Goal: Task Accomplishment & Management: Manage account settings

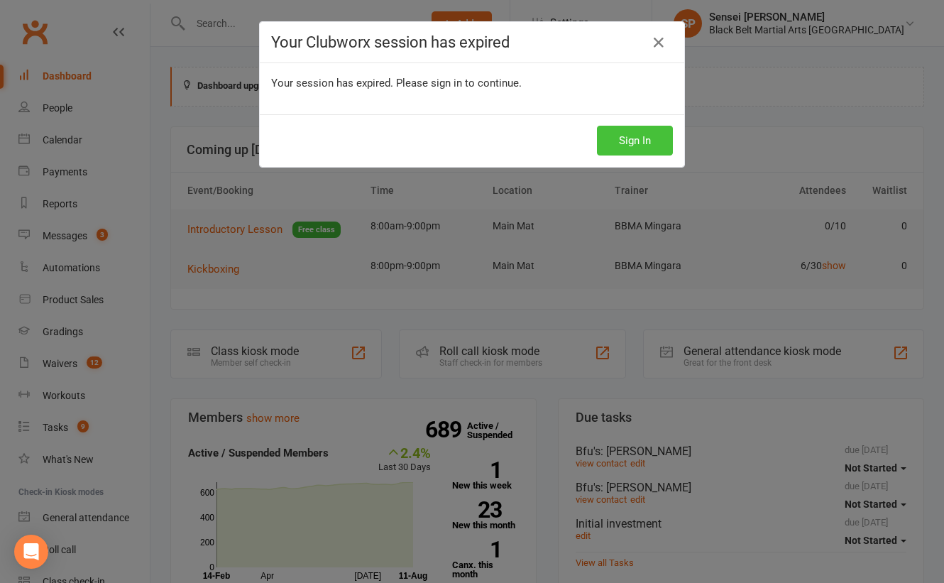
click at [622, 133] on button "Sign In" at bounding box center [635, 141] width 76 height 30
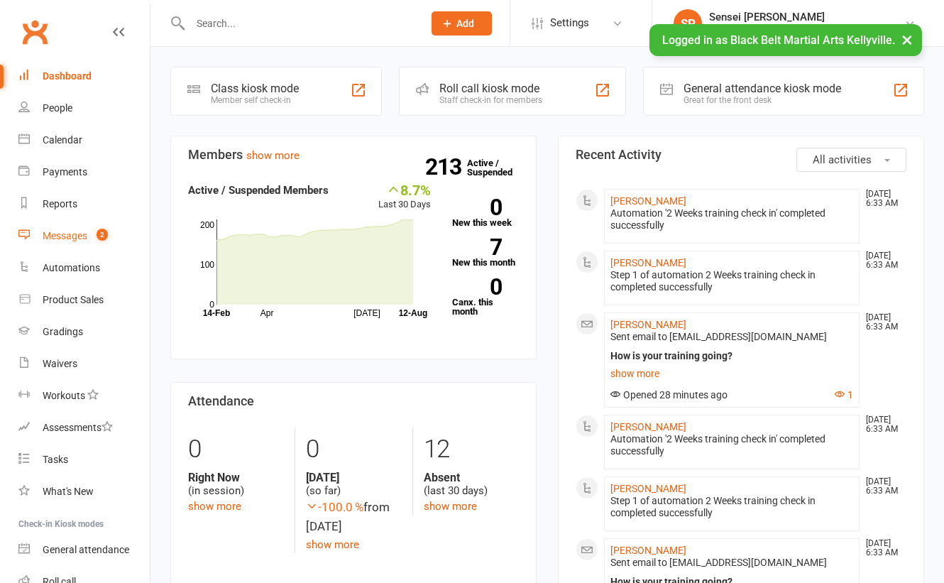
click at [64, 231] on div "Messages" at bounding box center [65, 235] width 45 height 11
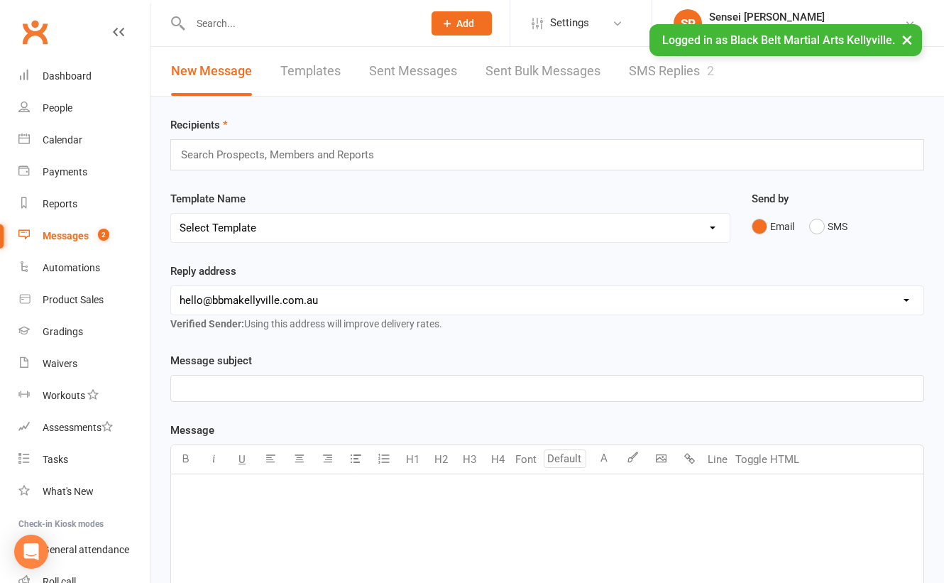
click at [680, 67] on link "SMS Replies 2" at bounding box center [671, 71] width 85 height 49
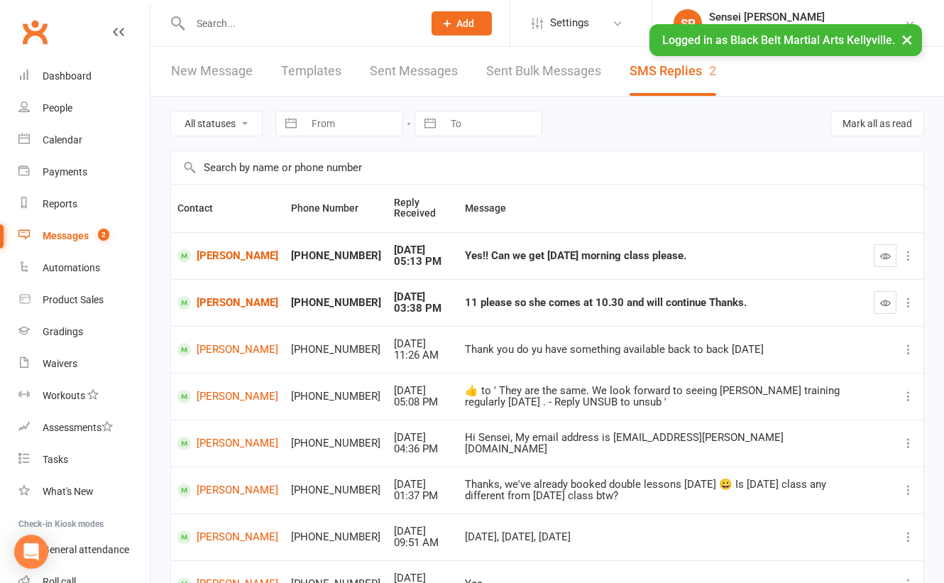
click at [881, 253] on icon "button" at bounding box center [885, 255] width 11 height 11
click at [883, 298] on icon "button" at bounding box center [885, 302] width 11 height 11
click at [212, 298] on link "Iraa Polavarapu" at bounding box center [227, 302] width 101 height 13
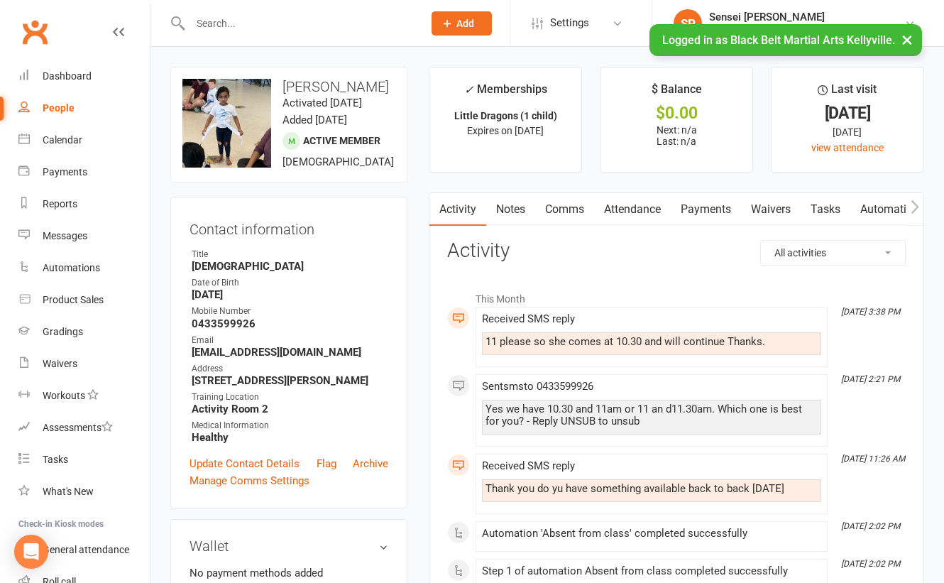
click at [62, 101] on link "People" at bounding box center [83, 108] width 131 height 32
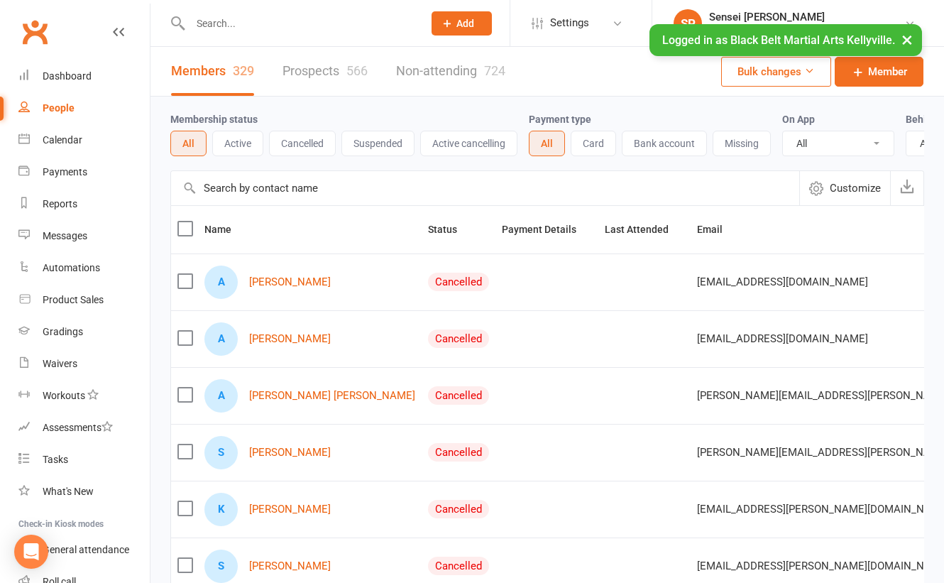
click at [311, 71] on link "Prospects 566" at bounding box center [324, 71] width 85 height 49
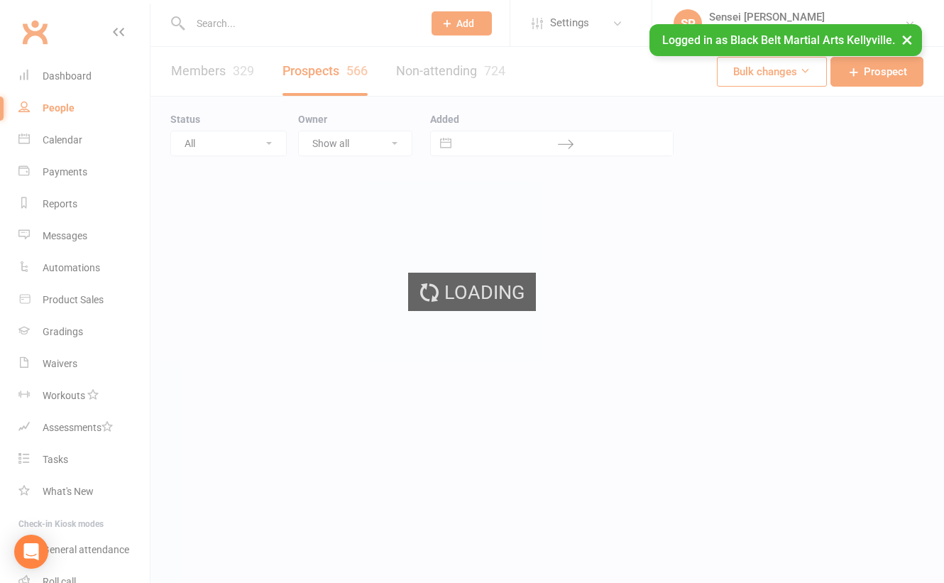
select select "100"
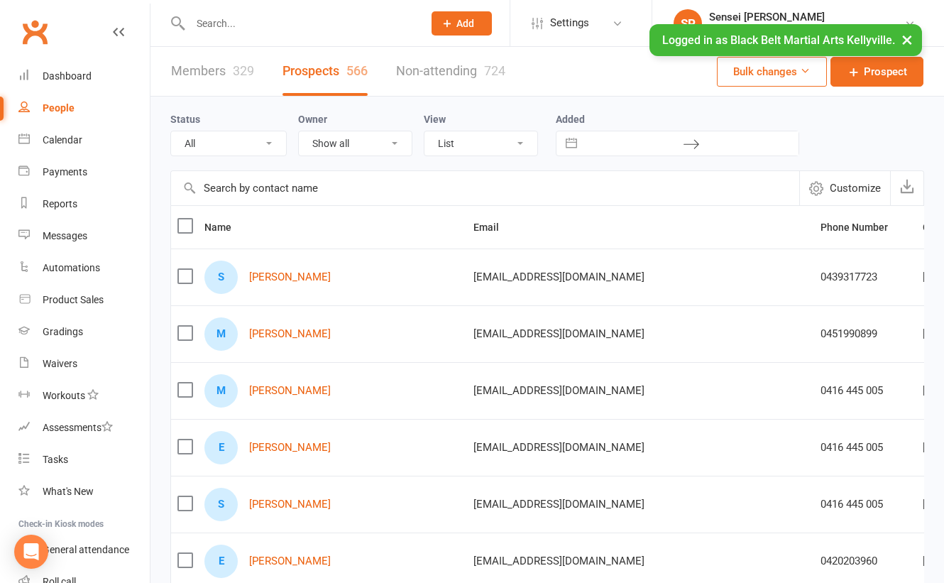
click at [262, 140] on select "All (No status set) (Invalid status) Enquiry (Booked) Enquiry (Not Booked) DNS …" at bounding box center [228, 143] width 115 height 24
select select "no_prospect_status"
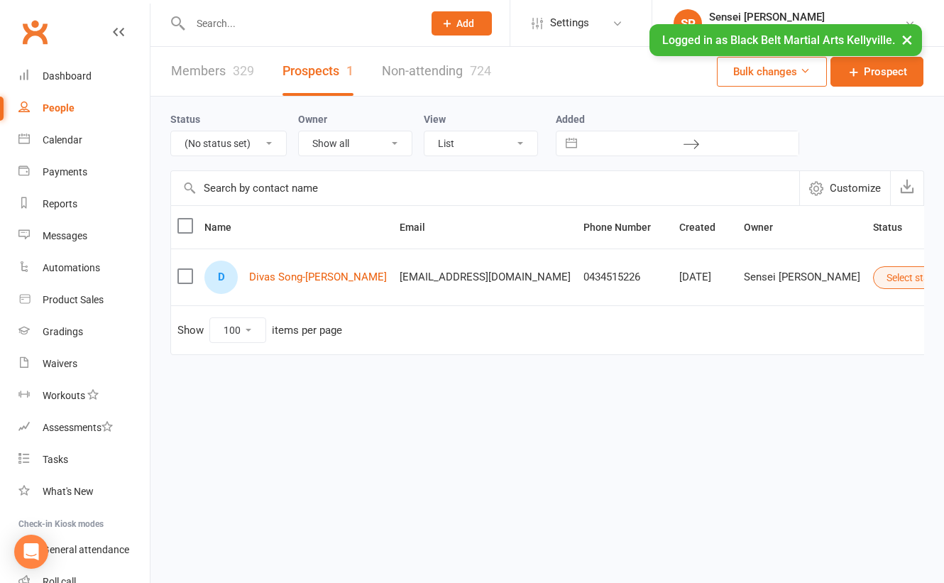
click at [282, 26] on input "text" at bounding box center [299, 23] width 227 height 20
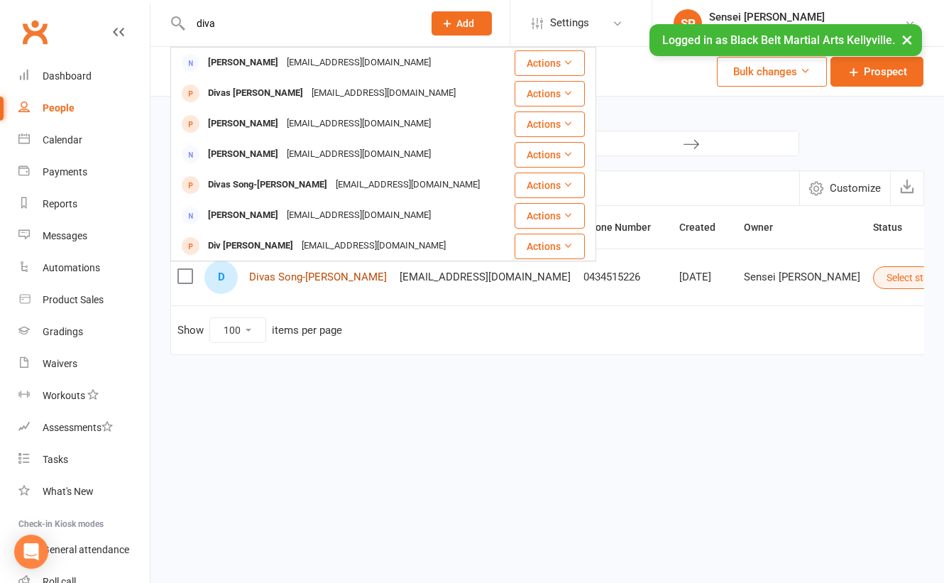
type input "diva"
click at [307, 272] on link "Divas Song-[PERSON_NAME]" at bounding box center [318, 277] width 138 height 12
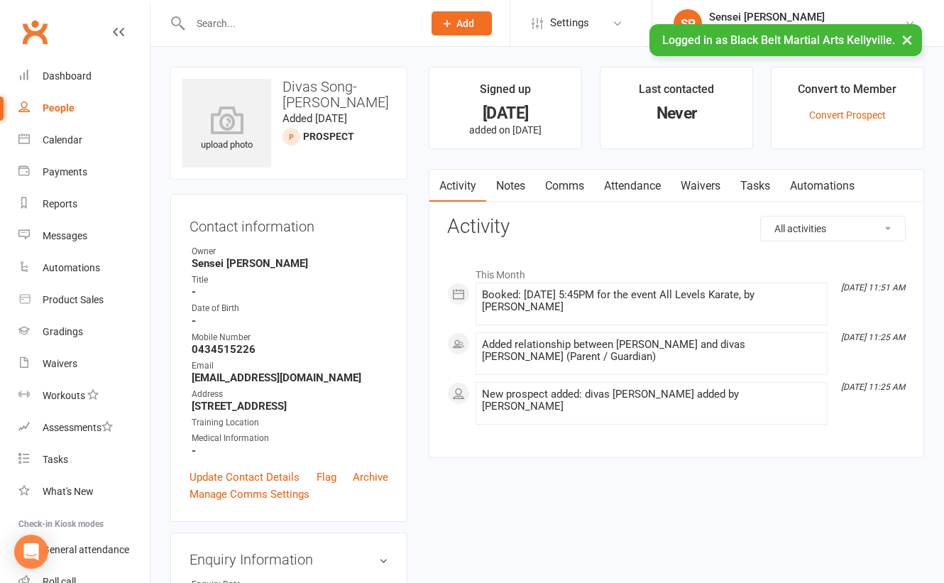
click at [62, 109] on div "People" at bounding box center [59, 107] width 32 height 11
select select "100"
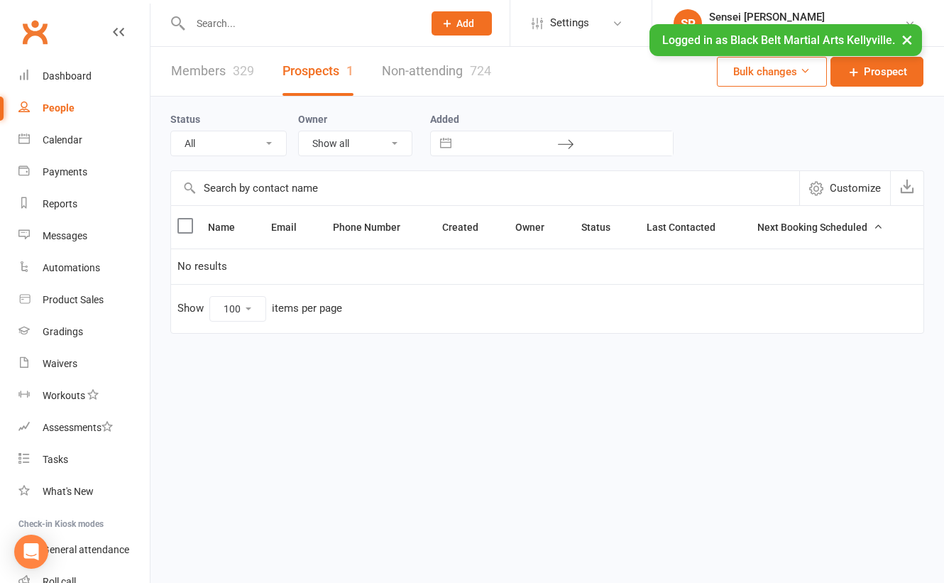
click at [258, 142] on select "All" at bounding box center [228, 143] width 115 height 24
click at [269, 136] on select "All" at bounding box center [228, 143] width 115 height 24
click at [326, 66] on link "Prospects 1" at bounding box center [317, 71] width 71 height 49
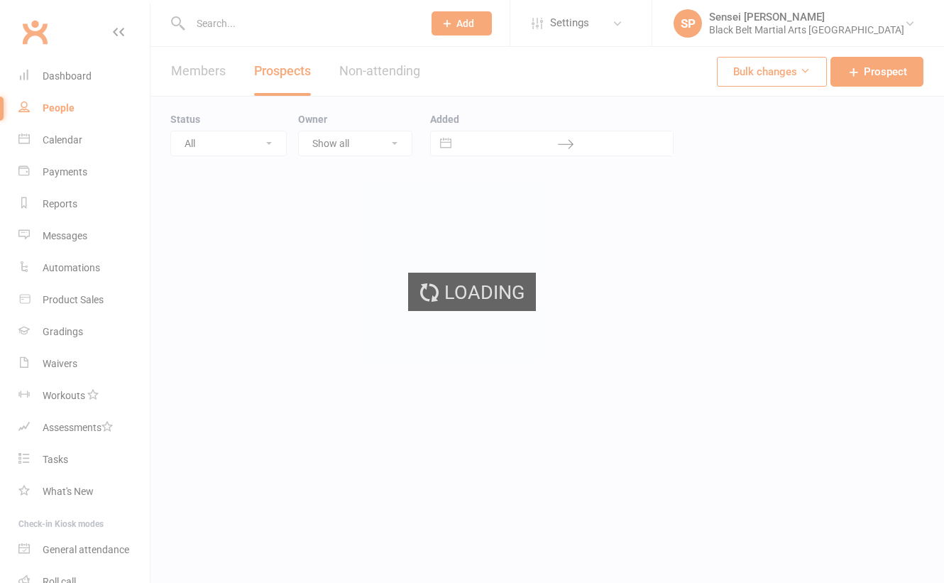
select select "no_prospect_status"
select select "100"
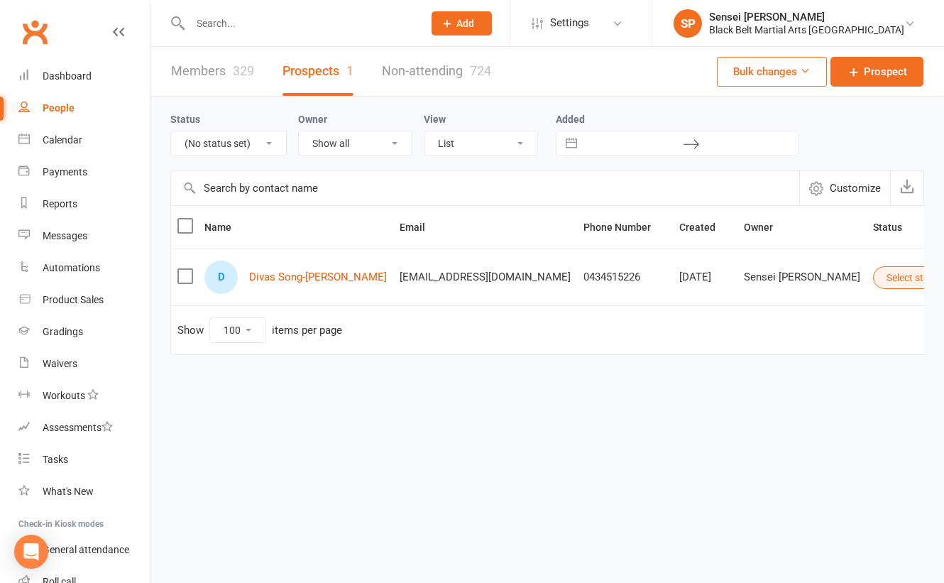
click at [873, 277] on button "Select status" at bounding box center [921, 277] width 96 height 23
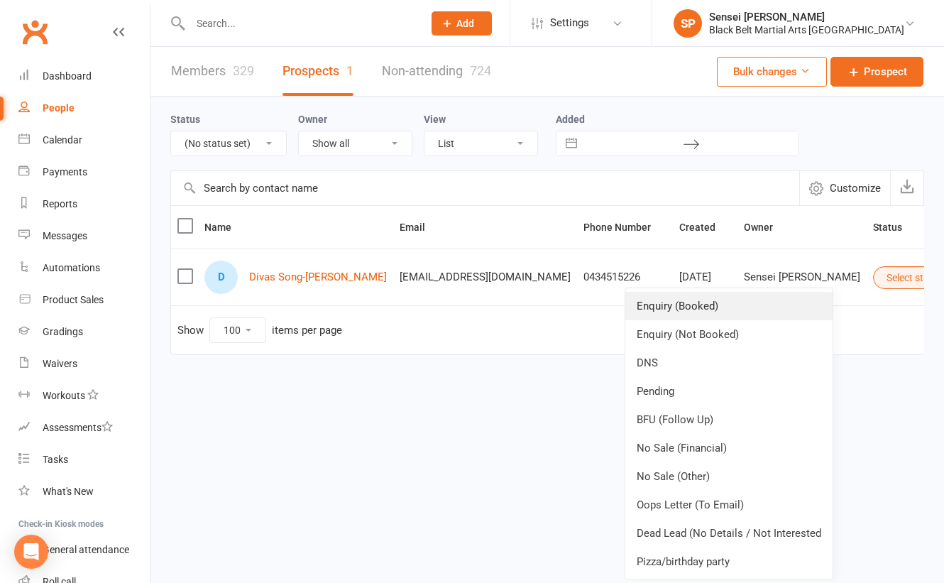
click at [741, 305] on link "Enquiry (Booked)" at bounding box center [728, 306] width 207 height 28
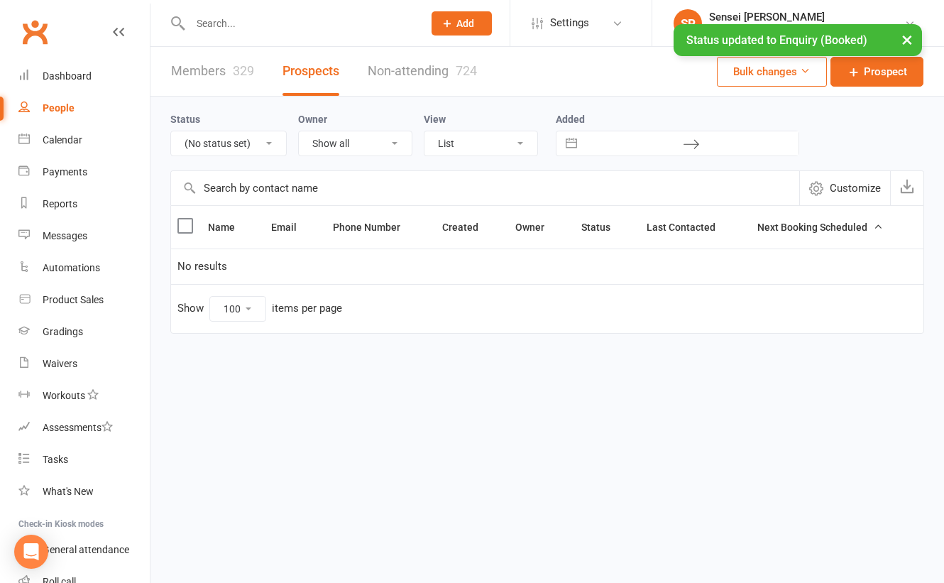
click at [242, 141] on select "All (No status set) (Invalid status) Enquiry (Booked) Enquiry (Not Booked) DNS …" at bounding box center [228, 143] width 115 height 24
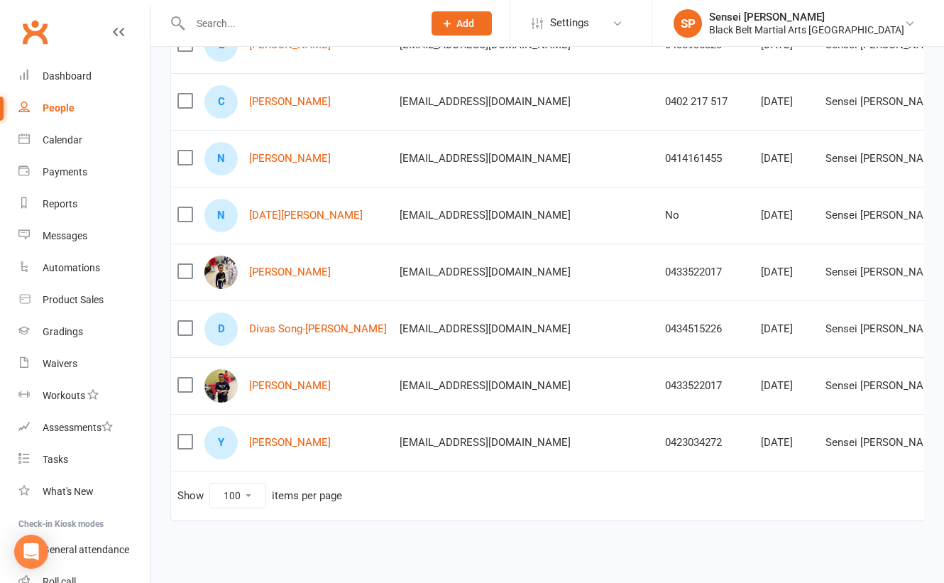
scroll to position [466, 0]
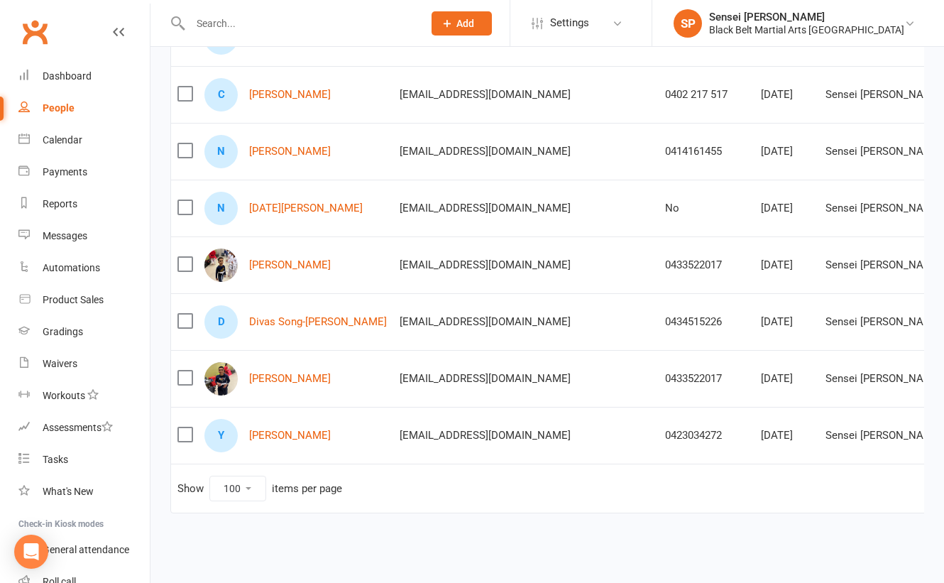
click at [162, 199] on div "Status All (No status set) (Invalid status) Enquiry (Booked) Enquiry (Not Booke…" at bounding box center [546, 81] width 793 height 903
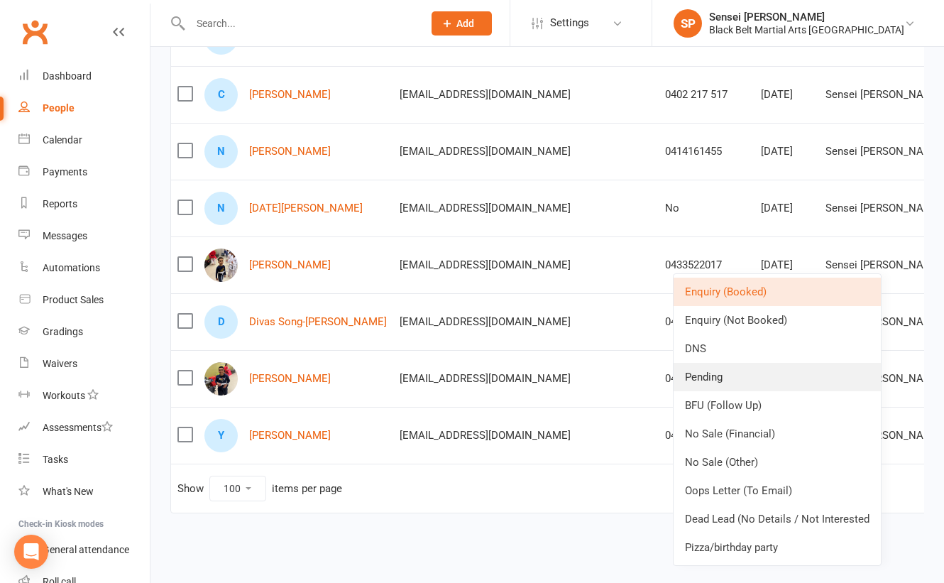
click at [729, 369] on link "Pending" at bounding box center [776, 377] width 207 height 28
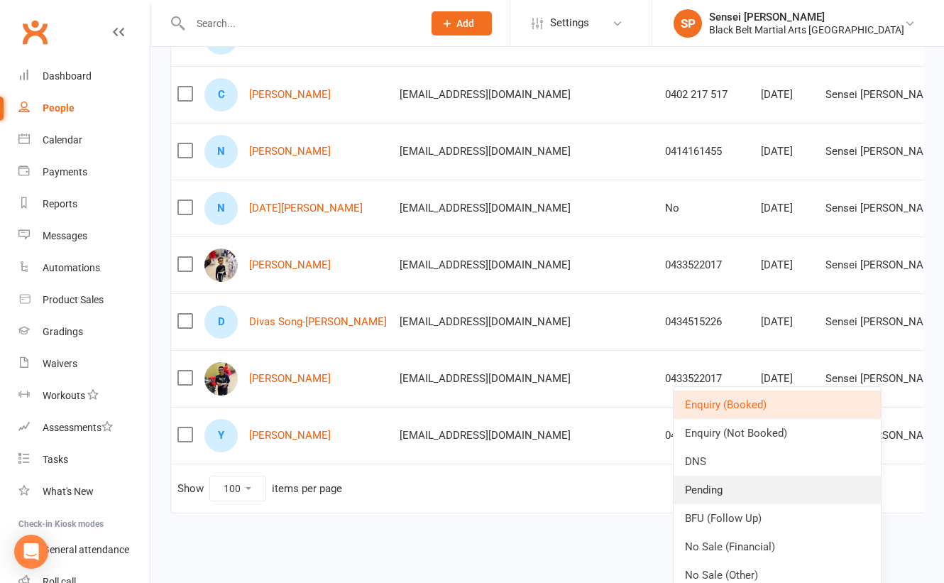
click at [719, 484] on link "Pending" at bounding box center [776, 489] width 207 height 28
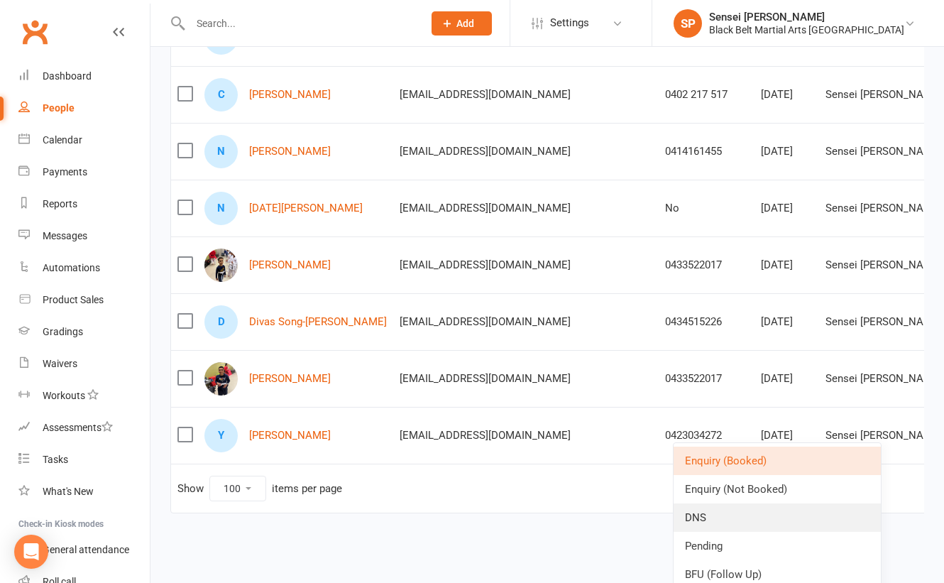
click at [713, 518] on link "DNS" at bounding box center [776, 517] width 207 height 28
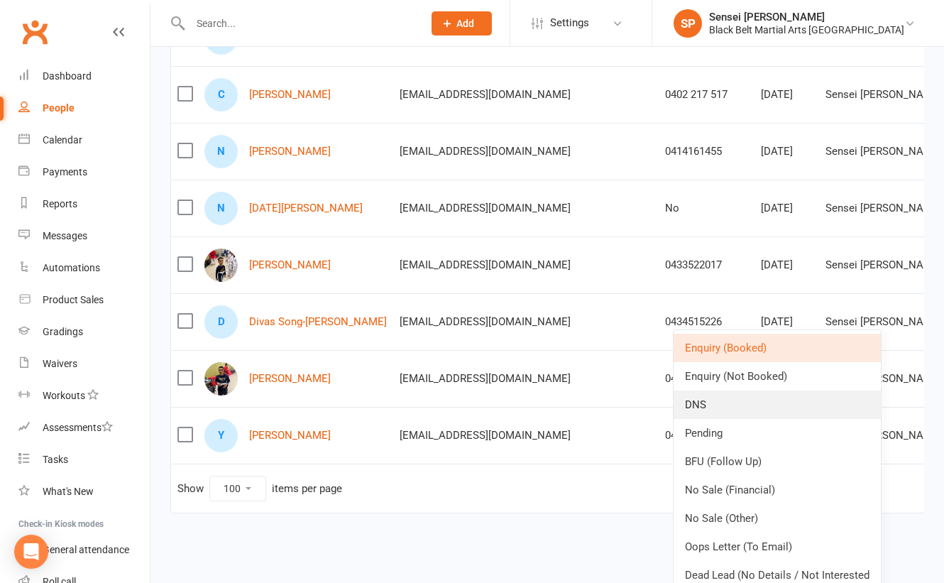
click at [720, 398] on link "DNS" at bounding box center [776, 404] width 207 height 28
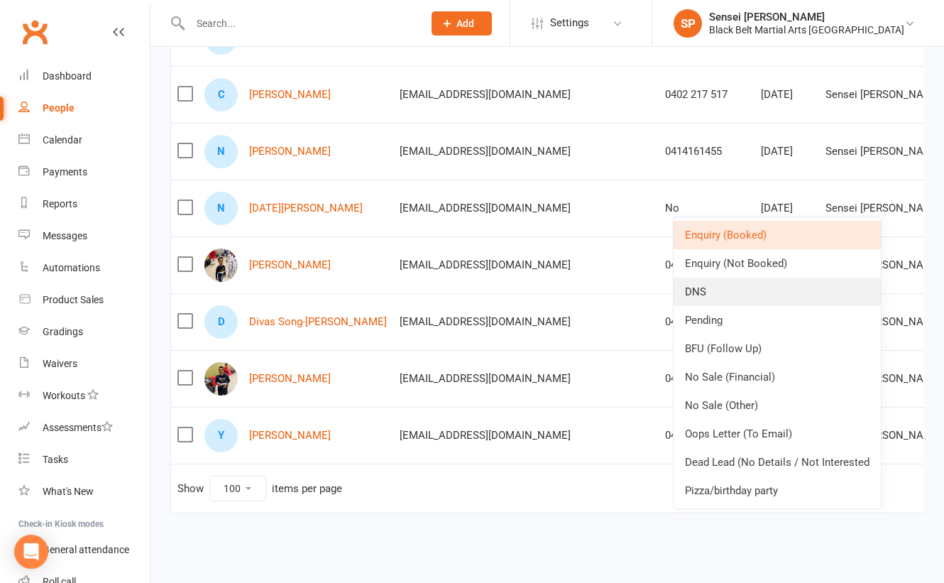
click at [723, 287] on link "DNS" at bounding box center [776, 291] width 207 height 28
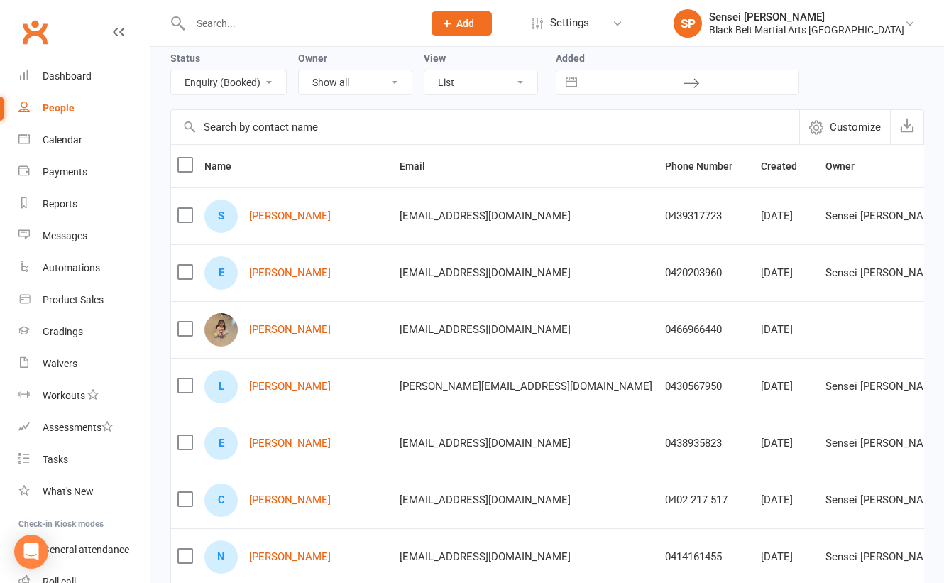
scroll to position [48, 0]
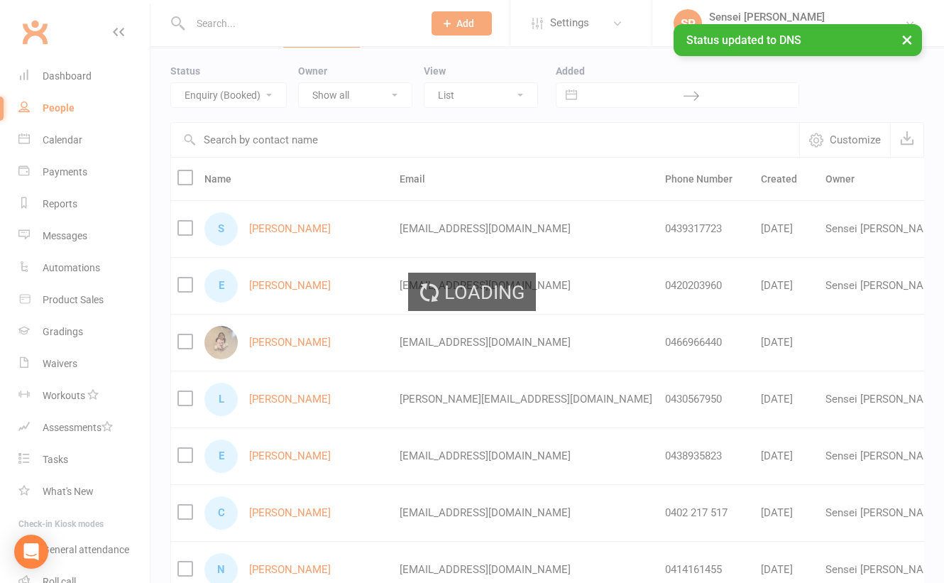
click at [246, 99] on select "All (No status set) (Invalid status) Enquiry (Booked) Enquiry (Not Booked) DNS …" at bounding box center [228, 95] width 115 height 24
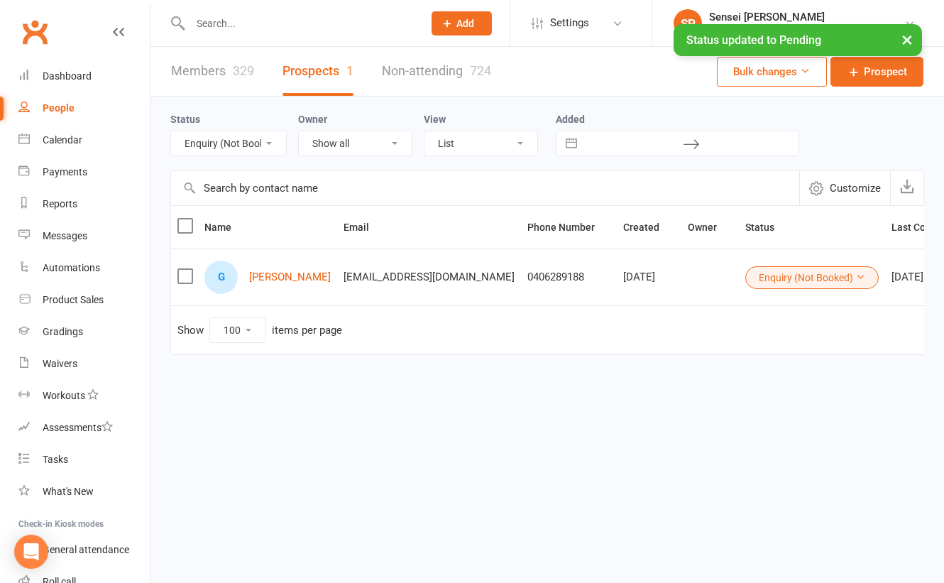
scroll to position [0, 0]
click at [254, 144] on select "All (No status set) (Invalid status) Enquiry (Booked) Enquiry (Not Booked) DNS …" at bounding box center [228, 143] width 115 height 24
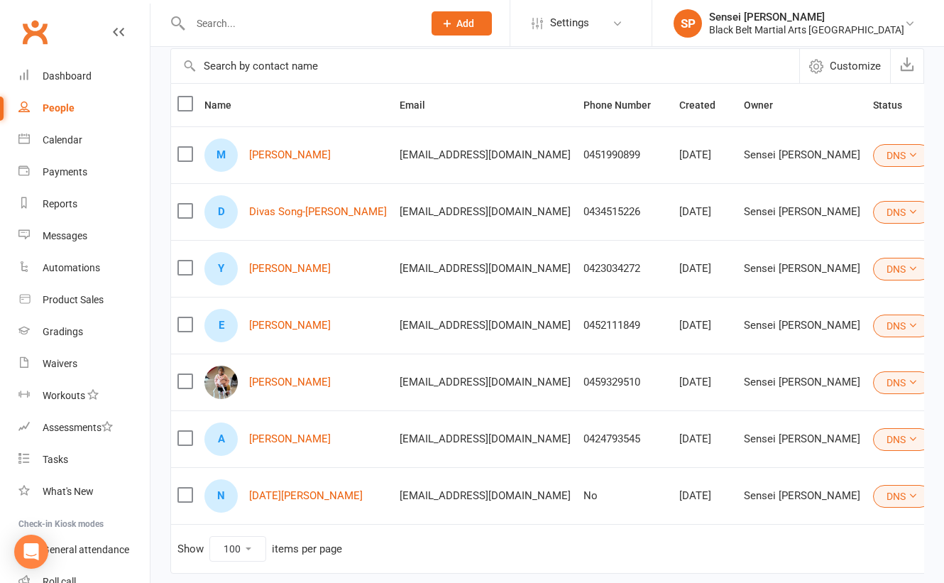
scroll to position [126, 0]
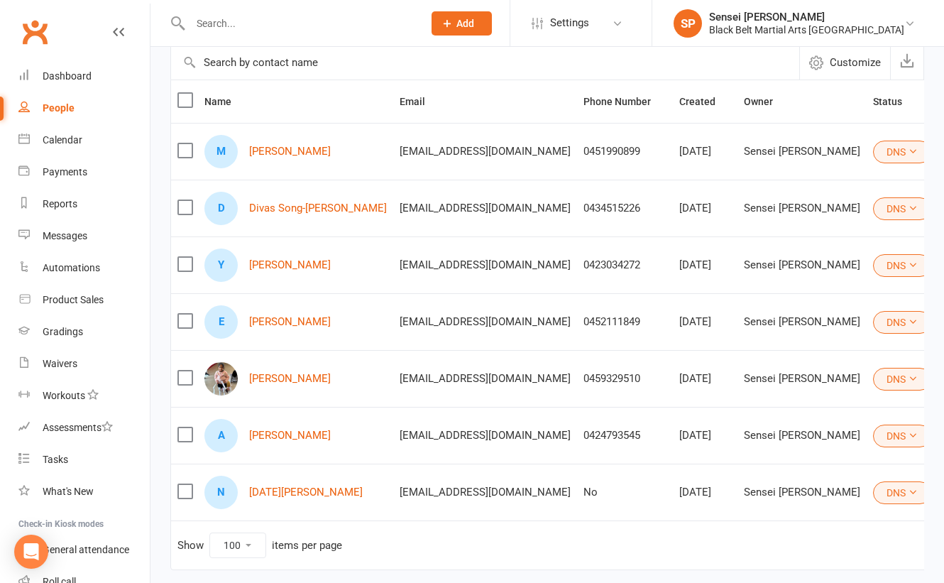
click at [873, 430] on button "DNS" at bounding box center [902, 435] width 58 height 23
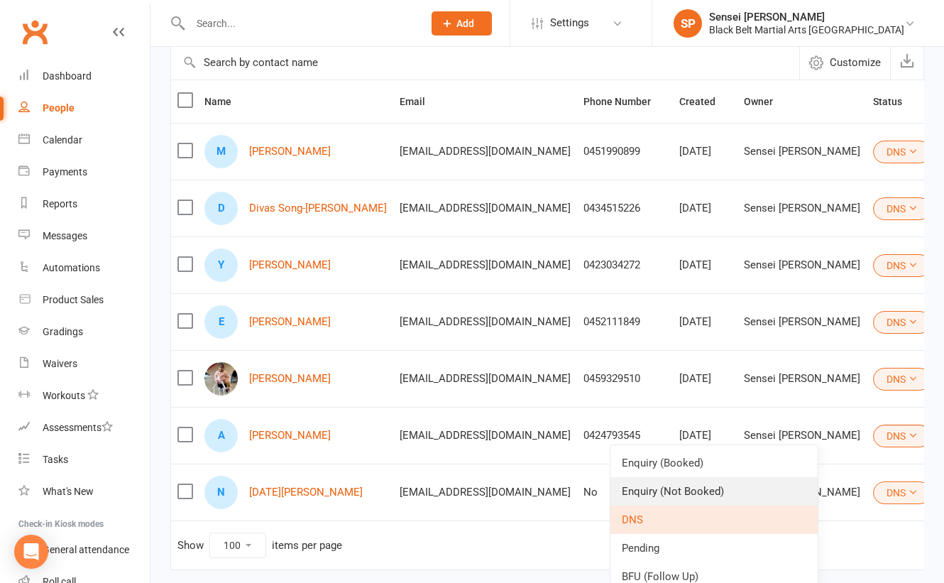
scroll to position [278, 0]
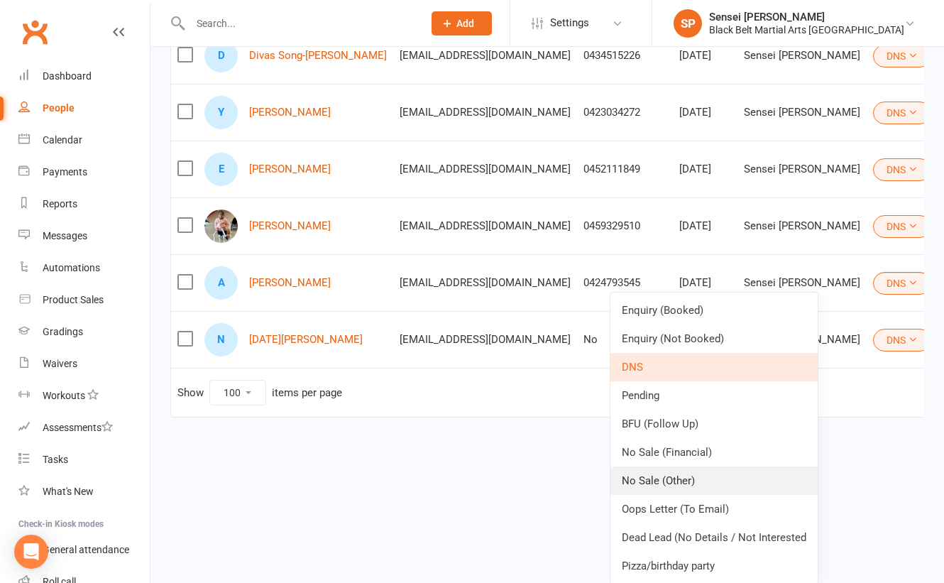
click at [714, 482] on link "No Sale (Other)" at bounding box center [713, 480] width 207 height 28
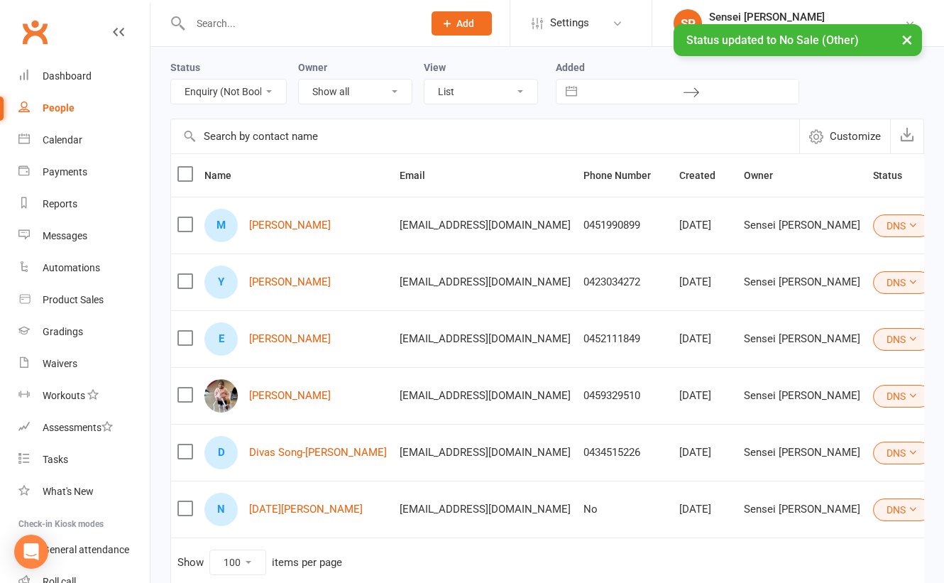
scroll to position [0, 0]
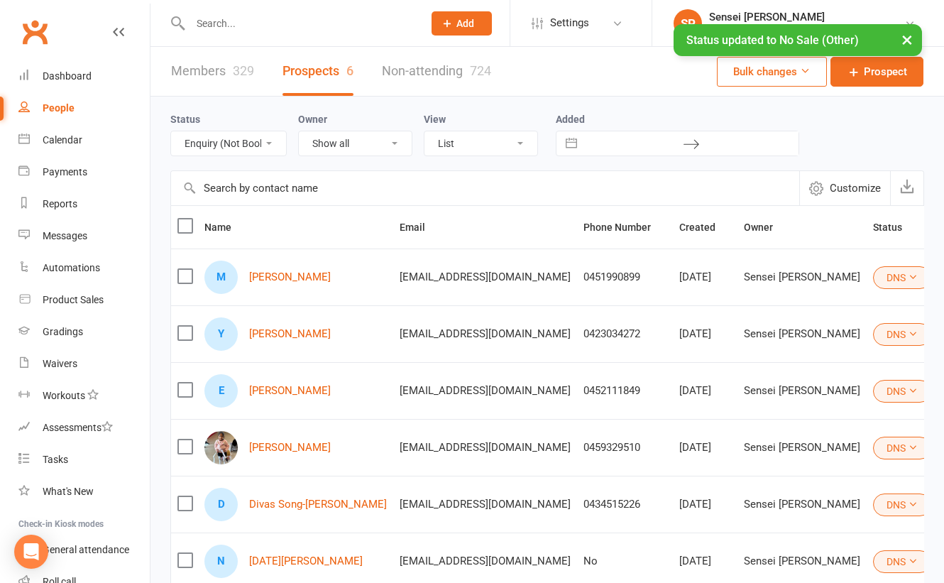
click at [250, 145] on select "All (No status set) (Invalid status) Enquiry (Booked) Enquiry (Not Booked) DNS …" at bounding box center [228, 143] width 115 height 24
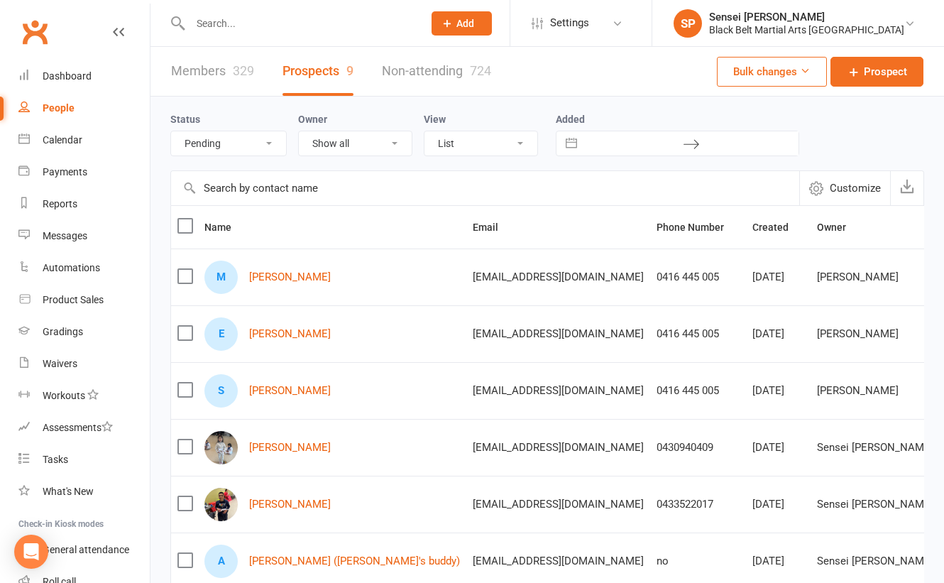
click at [263, 141] on select "All (No status set) (Invalid status) Enquiry (Booked) Enquiry (Not Booked) DNS …" at bounding box center [228, 143] width 115 height 24
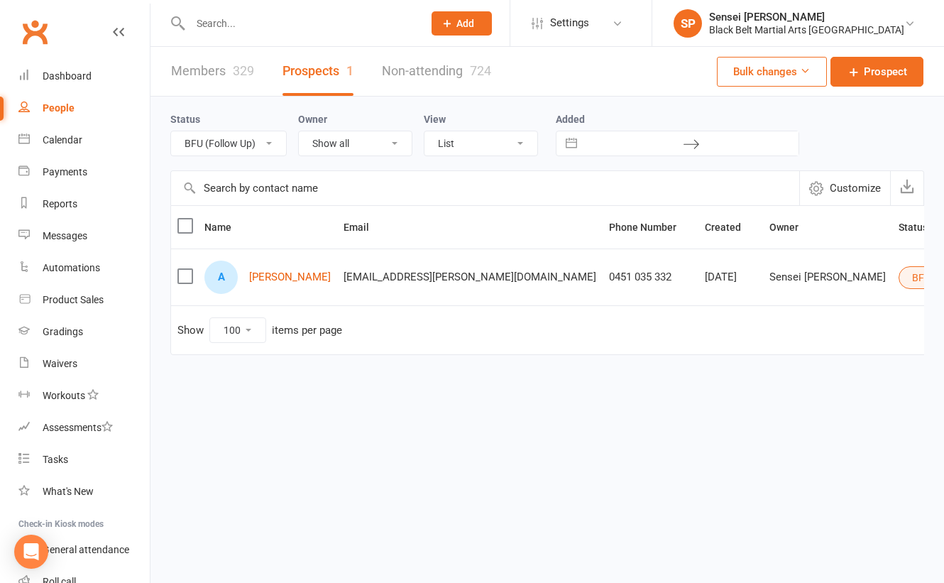
click at [258, 144] on select "All (No status set) (Invalid status) Enquiry (Booked) Enquiry (Not Booked) DNS …" at bounding box center [228, 143] width 115 height 24
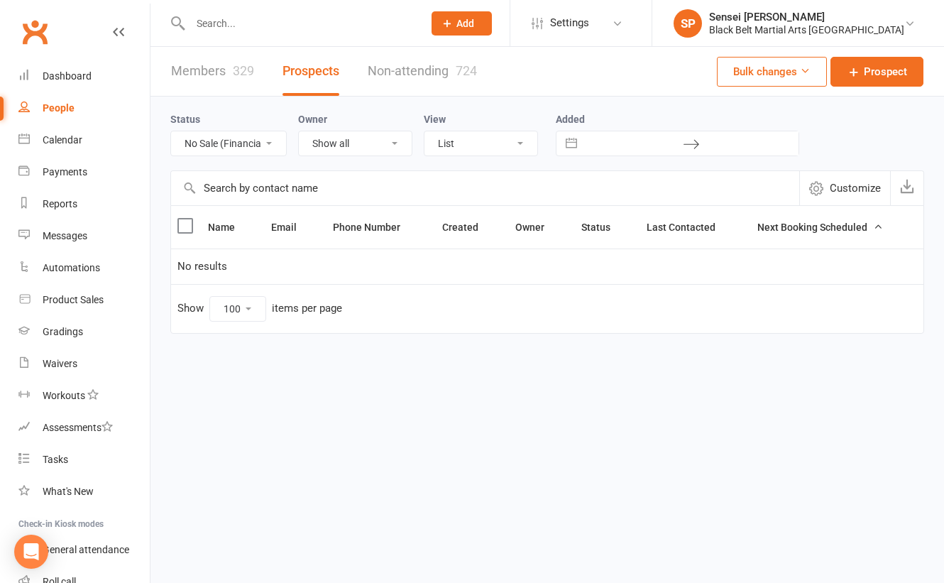
click at [250, 145] on select "All (No status set) (Invalid status) Enquiry (Booked) Enquiry (Not Booked) DNS …" at bounding box center [228, 143] width 115 height 24
select select "No Sale (Other)"
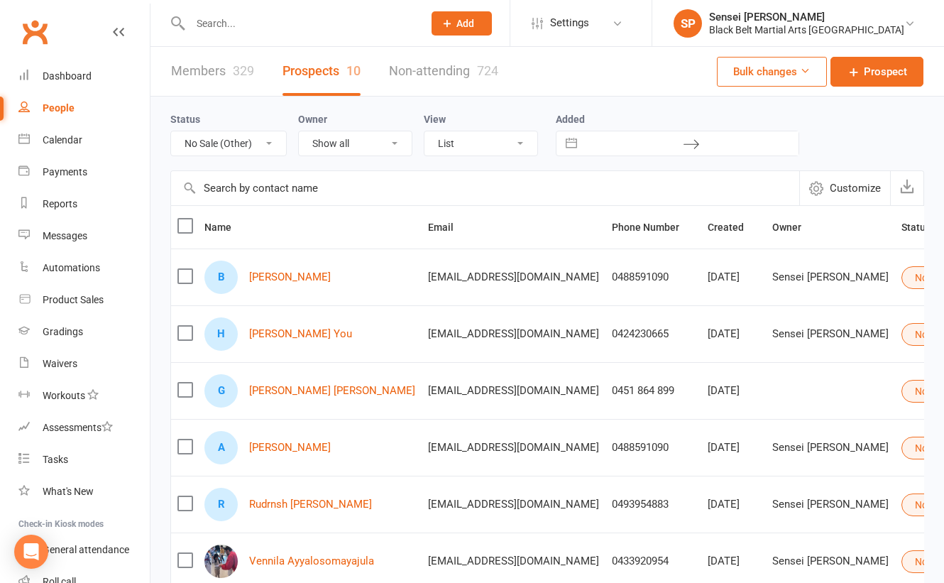
click at [185, 228] on label at bounding box center [184, 226] width 14 height 14
click at [185, 219] on input "checkbox" at bounding box center [184, 219] width 14 height 0
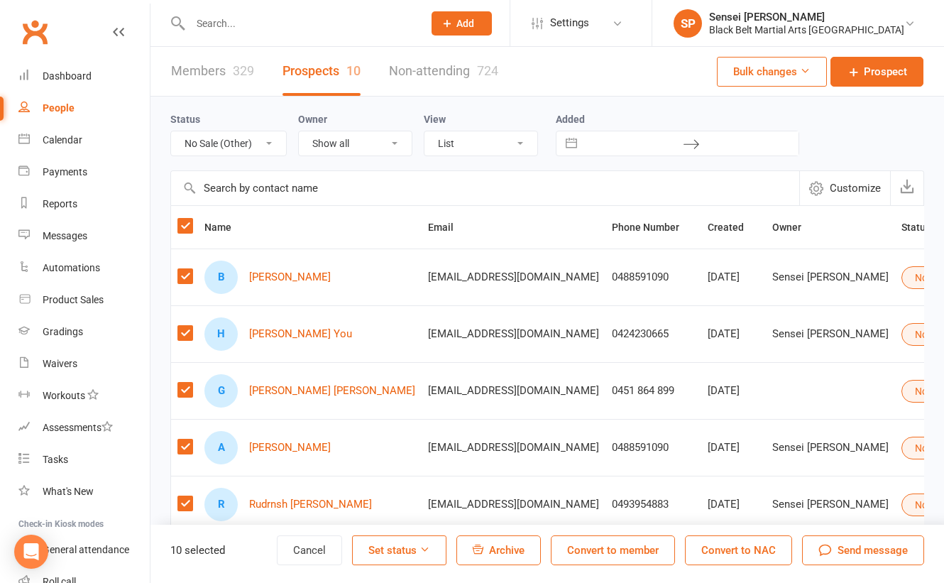
click at [850, 552] on span "Send message" at bounding box center [872, 549] width 70 height 17
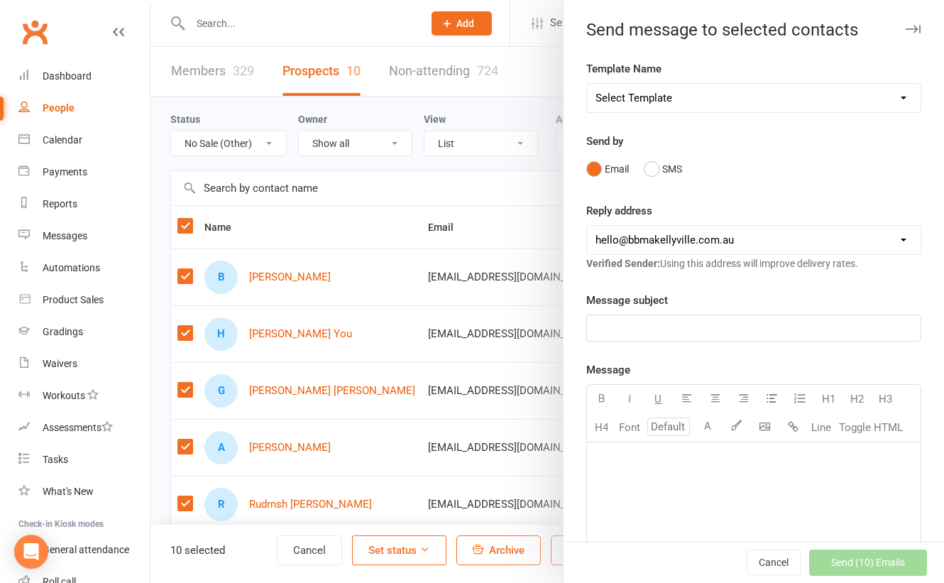
click at [832, 94] on select "Select Template [SMS] Bank account details [SMS] Booth follow up [Email] Cancel…" at bounding box center [753, 98] width 333 height 28
select select "4"
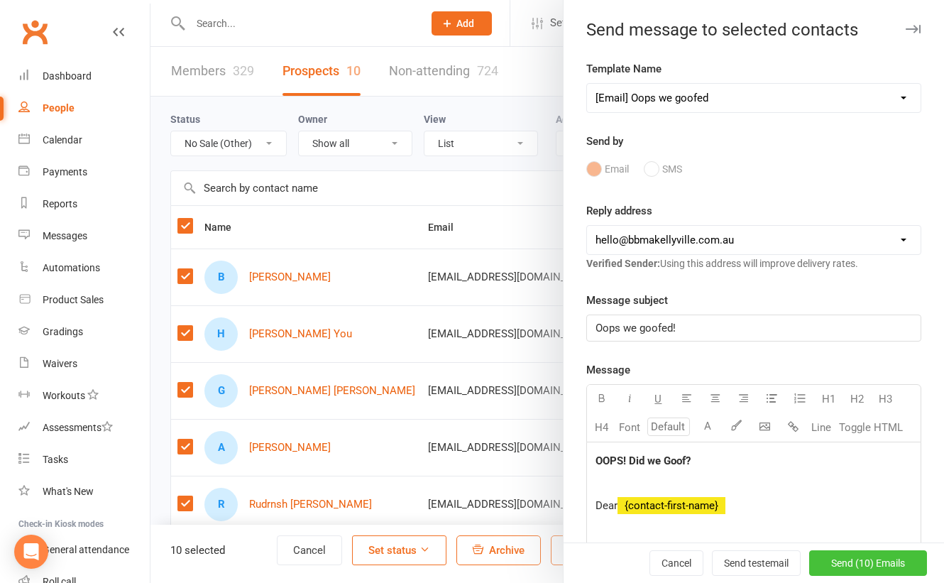
click at [844, 559] on span "Send (10) Emails" at bounding box center [868, 562] width 74 height 11
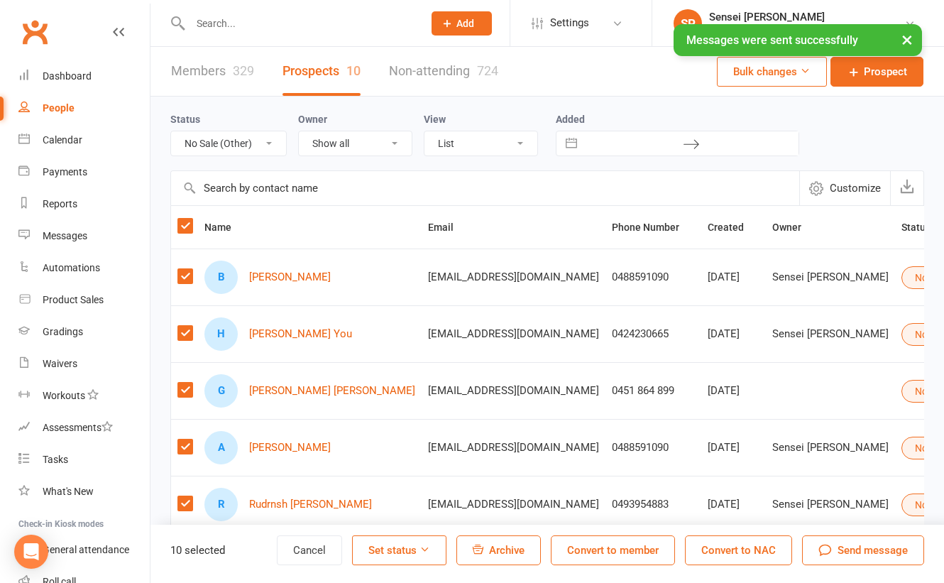
click at [405, 548] on button "Set status" at bounding box center [399, 550] width 94 height 30
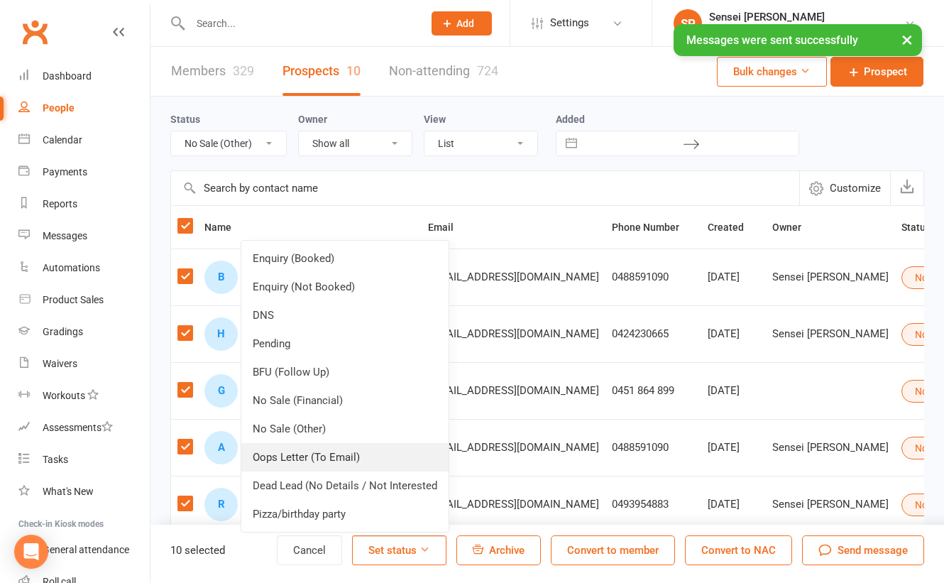
click at [380, 458] on link "Oops Letter (To Email)" at bounding box center [344, 457] width 207 height 28
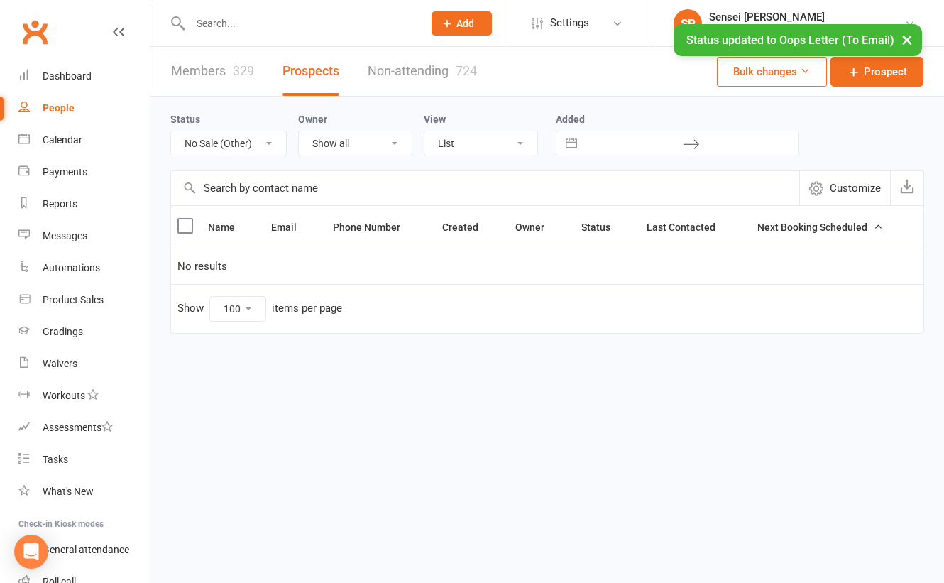
click at [250, 136] on select "All (No status set) (Invalid status) Enquiry (Booked) Enquiry (Not Booked) DNS …" at bounding box center [228, 143] width 115 height 24
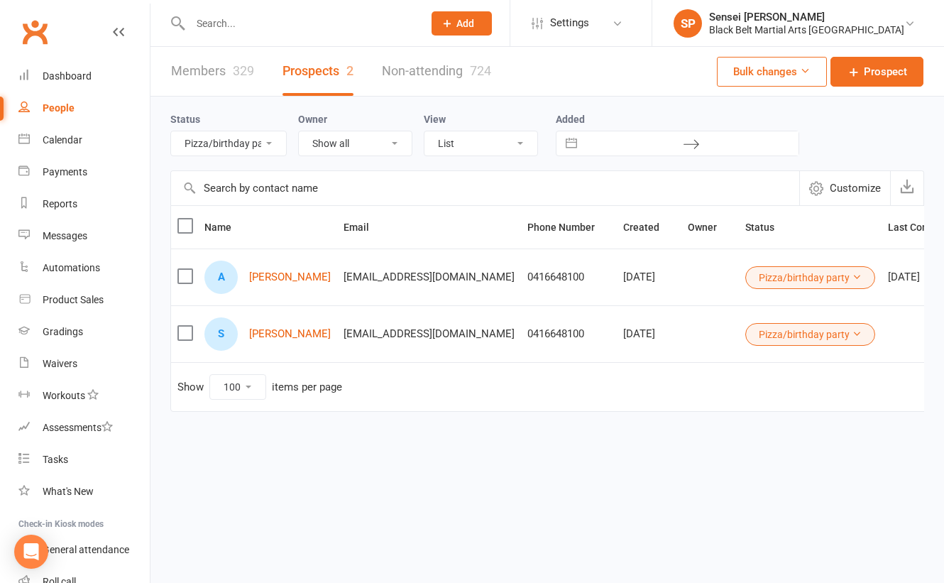
click at [260, 137] on select "All (No status set) (Invalid status) Enquiry (Booked) Enquiry (Not Booked) DNS …" at bounding box center [228, 143] width 115 height 24
click at [255, 138] on select "All (No status set) (Invalid status) Enquiry (Booked) Enquiry (Not Booked) DNS …" at bounding box center [228, 143] width 115 height 24
select select "no_prospect_status"
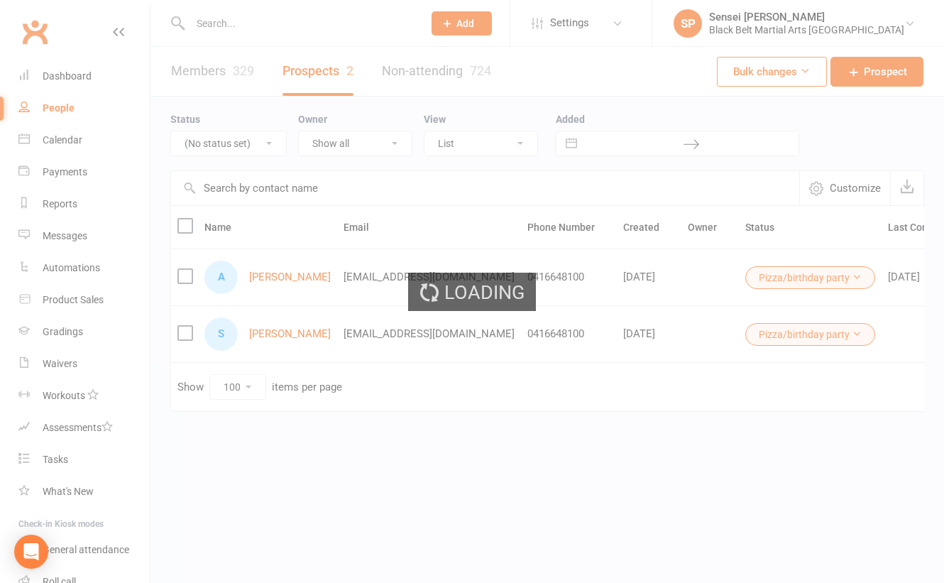
click at [162, 206] on div "Loading" at bounding box center [472, 291] width 944 height 583
click at [153, 129] on div "Loading" at bounding box center [472, 291] width 944 height 583
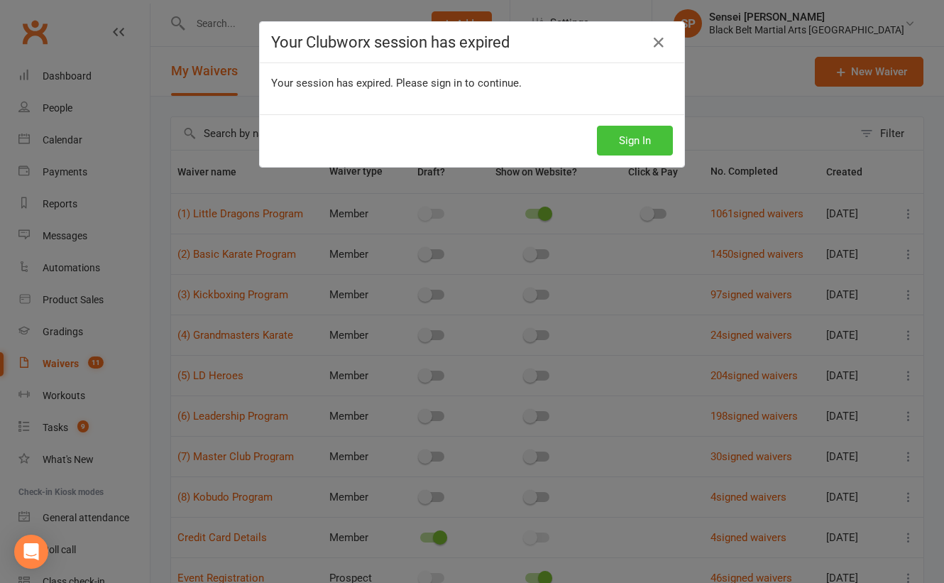
click at [618, 140] on button "Sign In" at bounding box center [635, 141] width 76 height 30
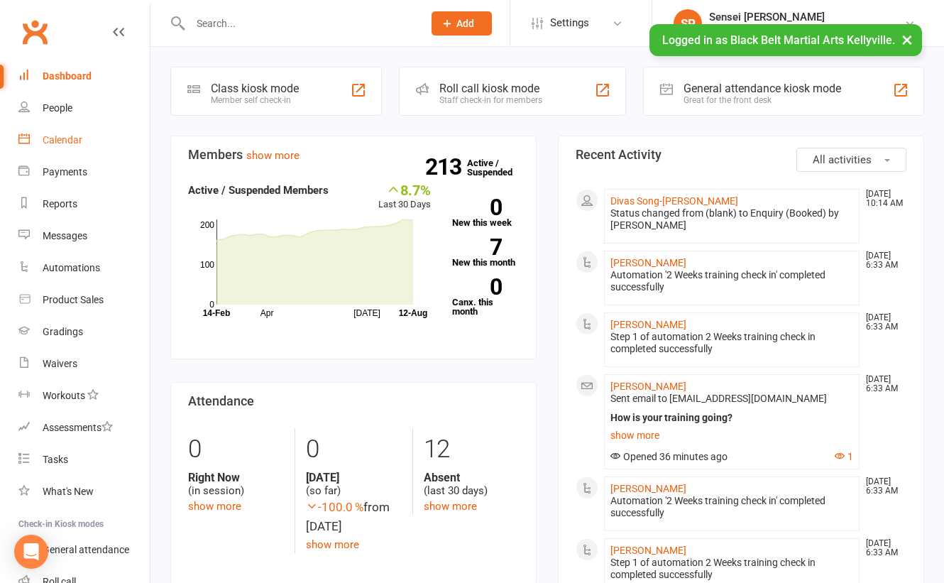
click at [65, 139] on div "Calendar" at bounding box center [63, 139] width 40 height 11
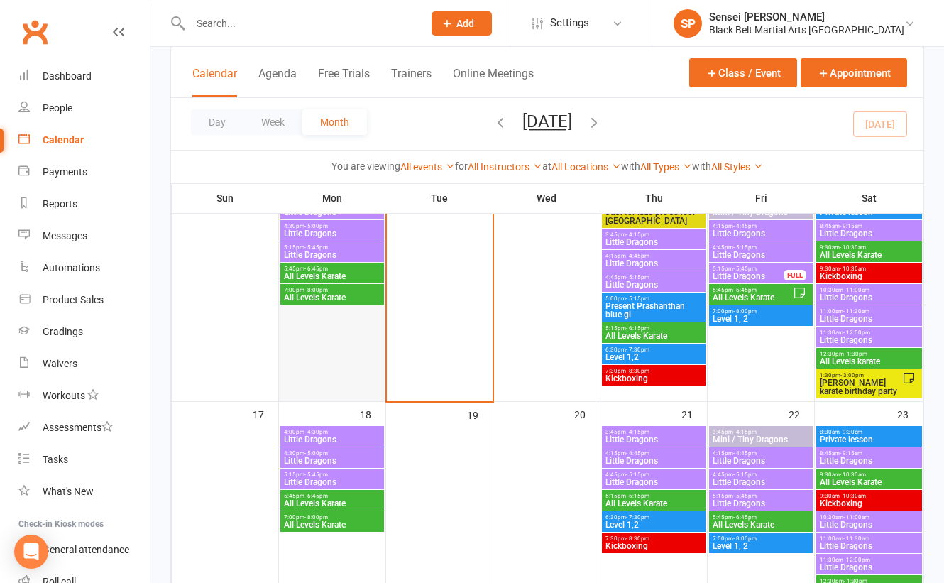
scroll to position [649, 0]
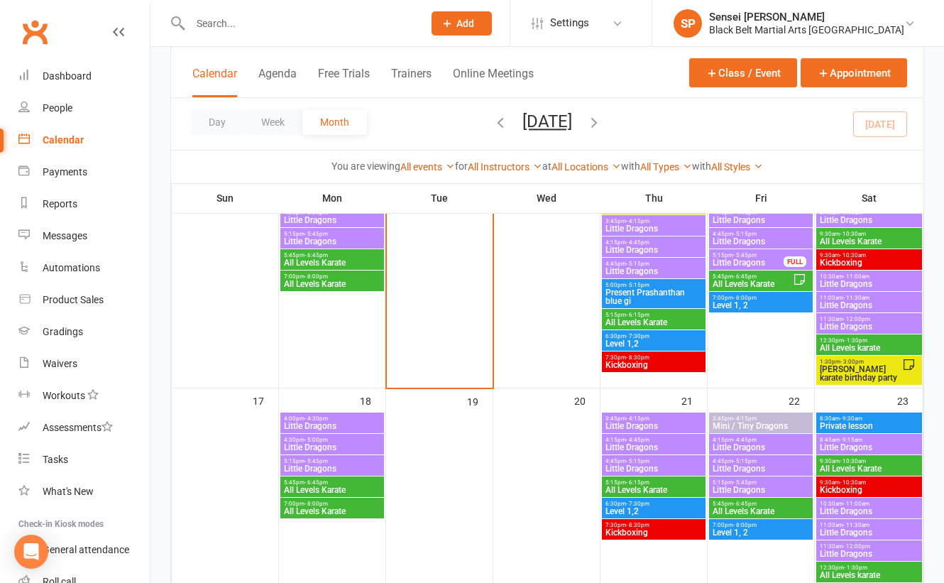
click at [321, 253] on span "- 6:45pm" at bounding box center [315, 255] width 23 height 6
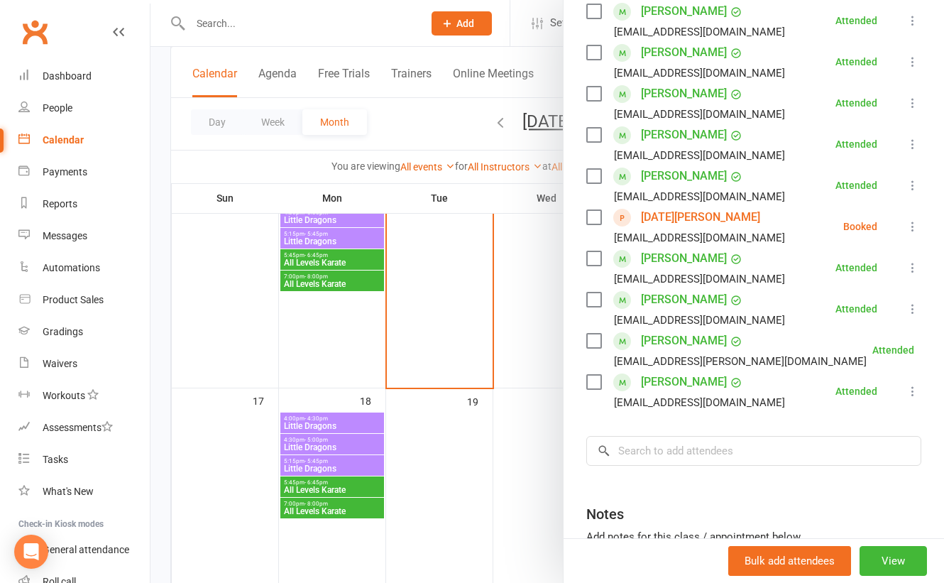
scroll to position [478, 0]
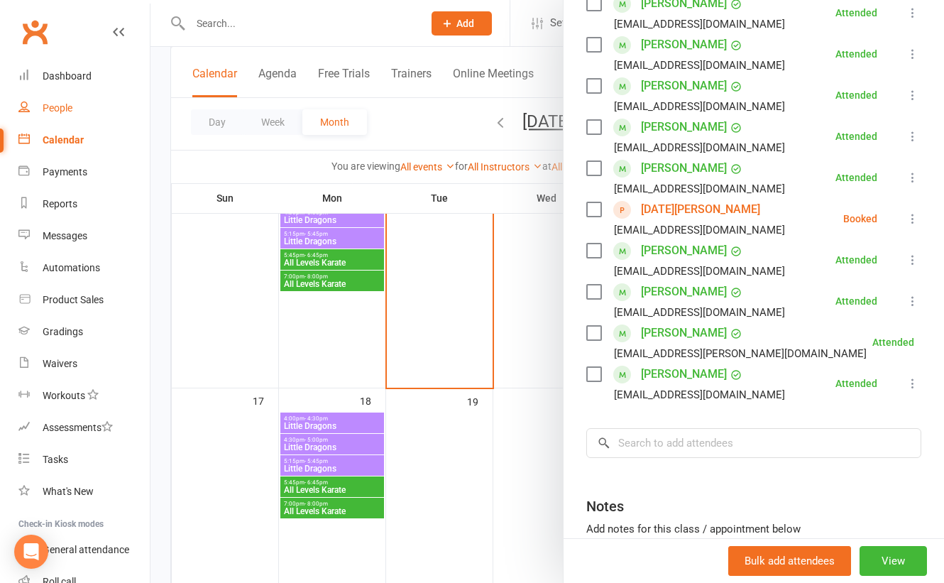
click at [62, 106] on div "People" at bounding box center [58, 107] width 30 height 11
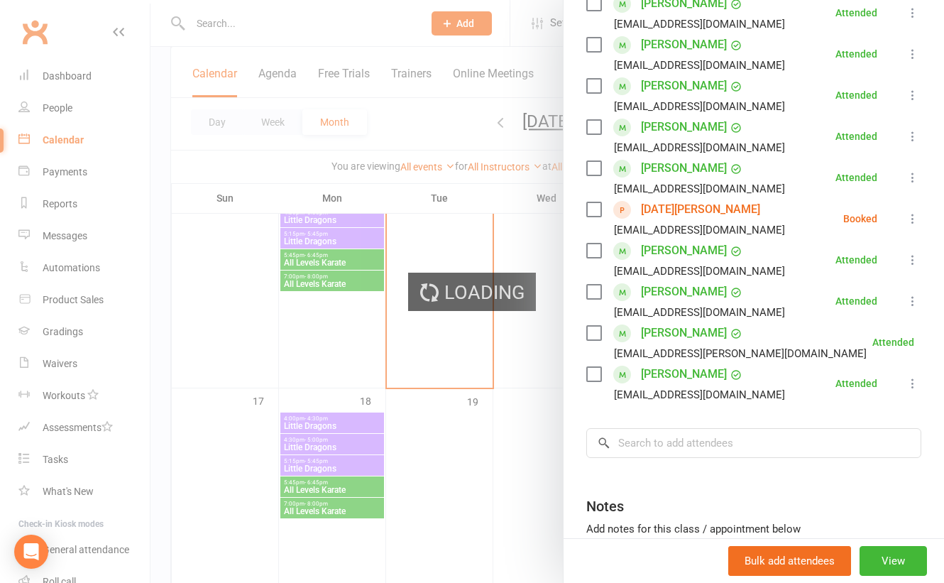
select select "100"
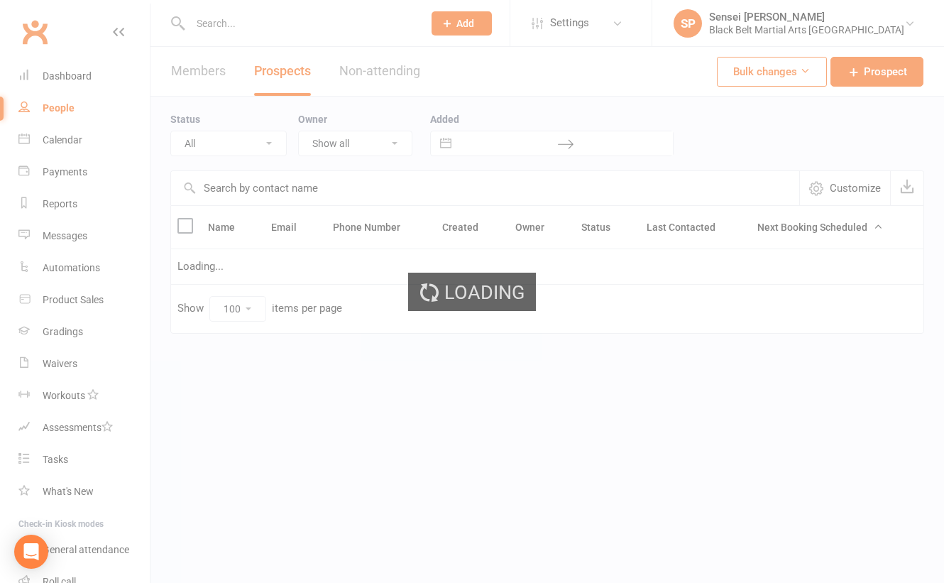
select select "no_prospect_status"
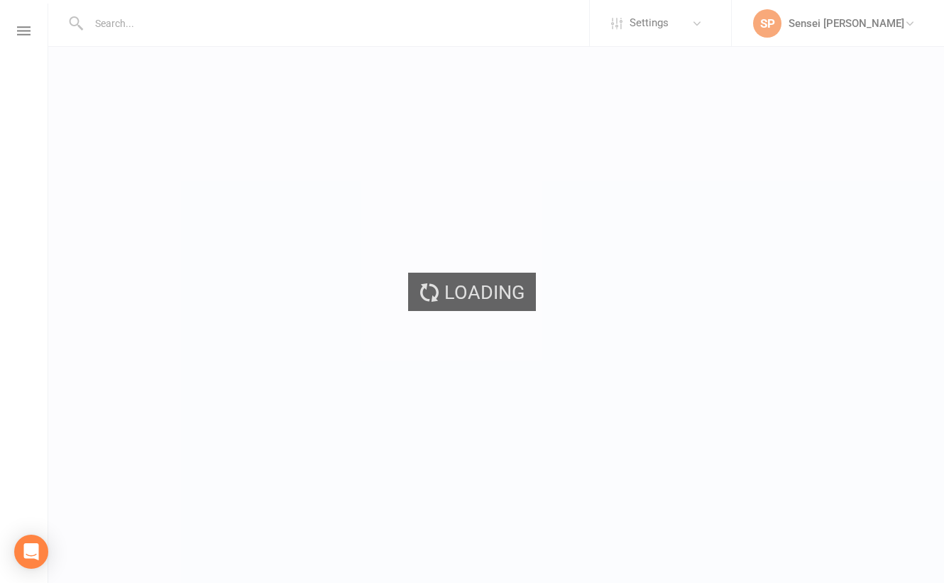
select select "100"
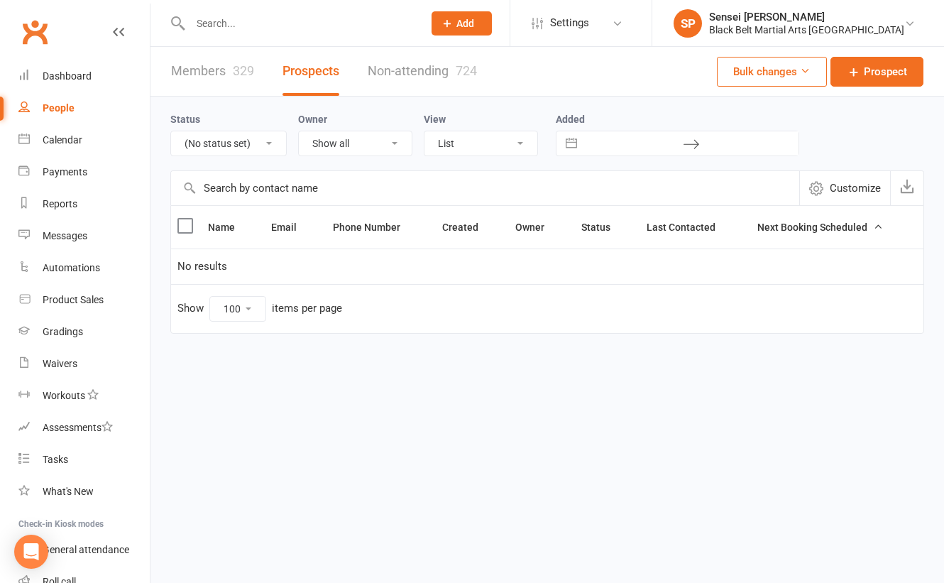
click at [223, 138] on select "All (No status set) (Invalid status) Enquiry (Booked) Enquiry (Not Booked) DNS …" at bounding box center [228, 143] width 115 height 24
click at [244, 138] on select "All (No status set) (Invalid status) Enquiry (Booked) Enquiry (Not Booked) DNS …" at bounding box center [228, 143] width 115 height 24
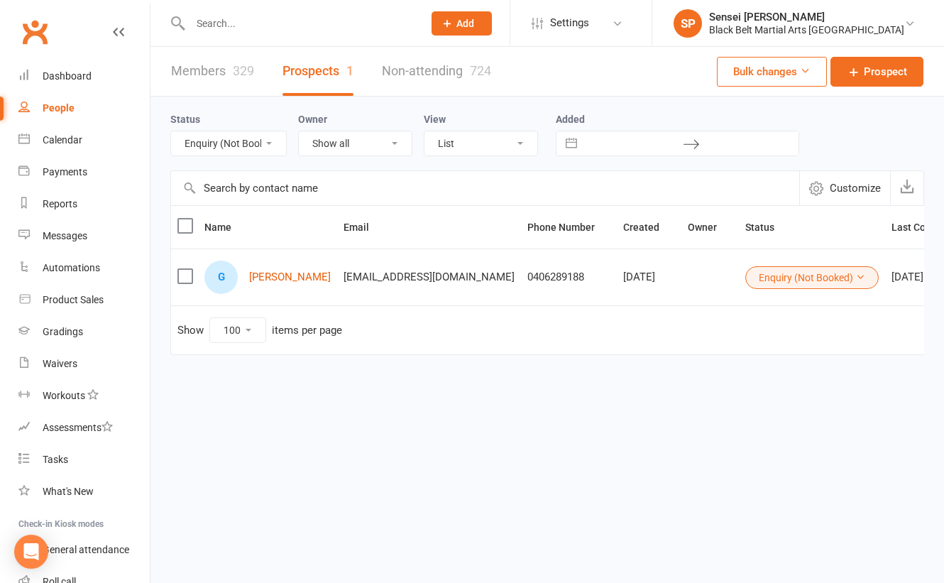
click at [246, 141] on select "All (No status set) (Invalid status) Enquiry (Booked) Enquiry (Not Booked) DNS …" at bounding box center [228, 143] width 115 height 24
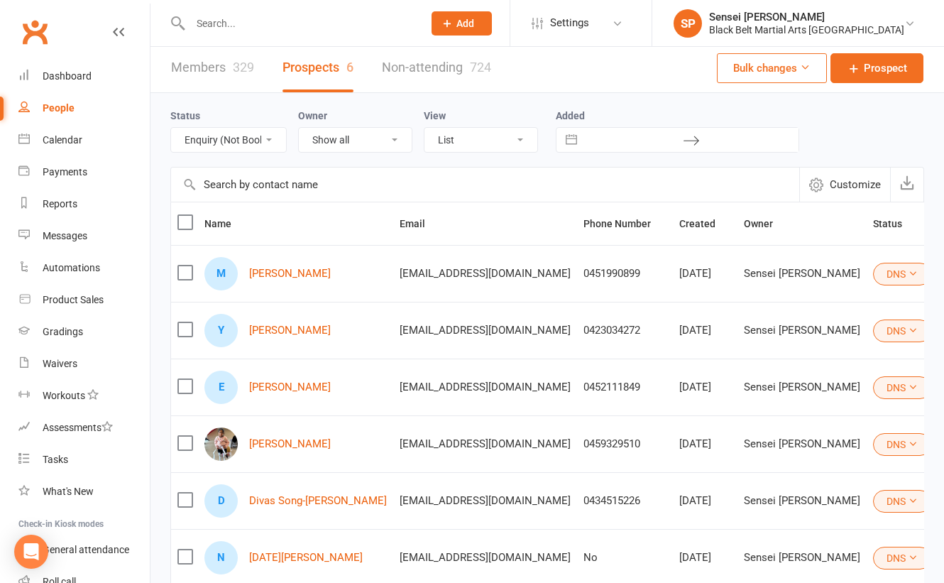
scroll to position [3, 0]
click at [267, 143] on select "All (No status set) (Invalid status) Enquiry (Booked) Enquiry (Not Booked) DNS …" at bounding box center [228, 140] width 115 height 24
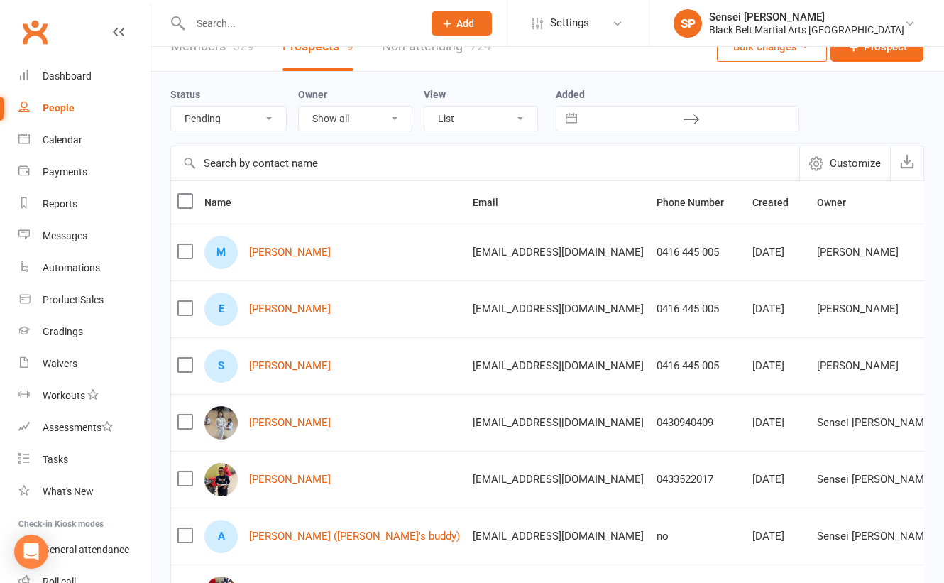
scroll to position [0, 0]
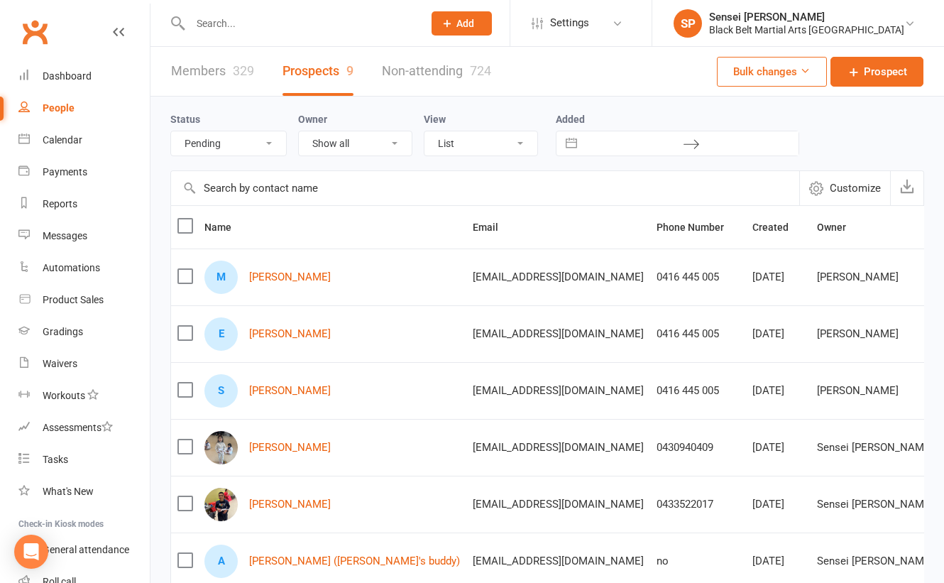
click at [246, 136] on select "All (No status set) (Invalid status) Enquiry (Booked) Enquiry (Not Booked) DNS …" at bounding box center [228, 143] width 115 height 24
select select "BFU (Follow Up)"
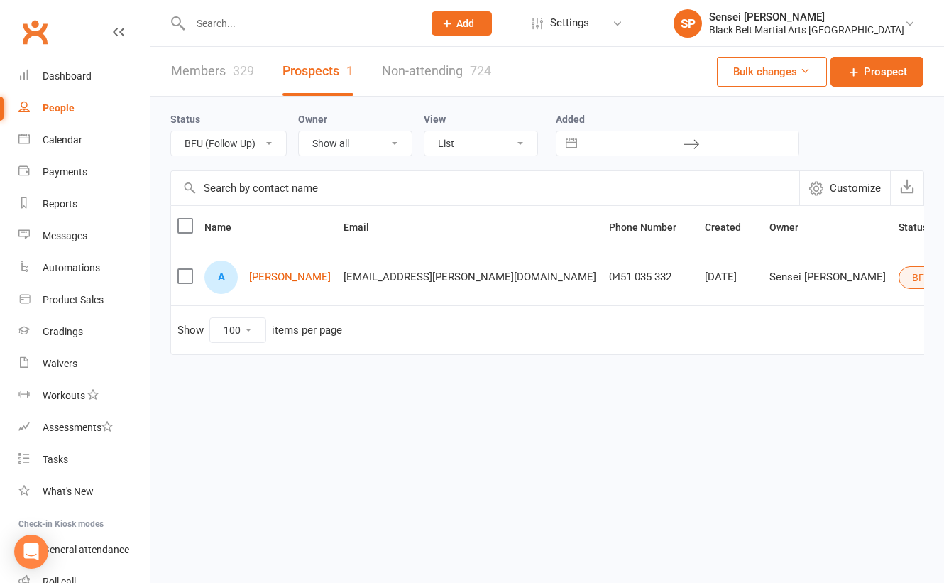
click at [241, 138] on select "All (No status set) (Invalid status) Enquiry (Booked) Enquiry (Not Booked) DNS …" at bounding box center [228, 143] width 115 height 24
click at [215, 28] on input "text" at bounding box center [299, 23] width 227 height 20
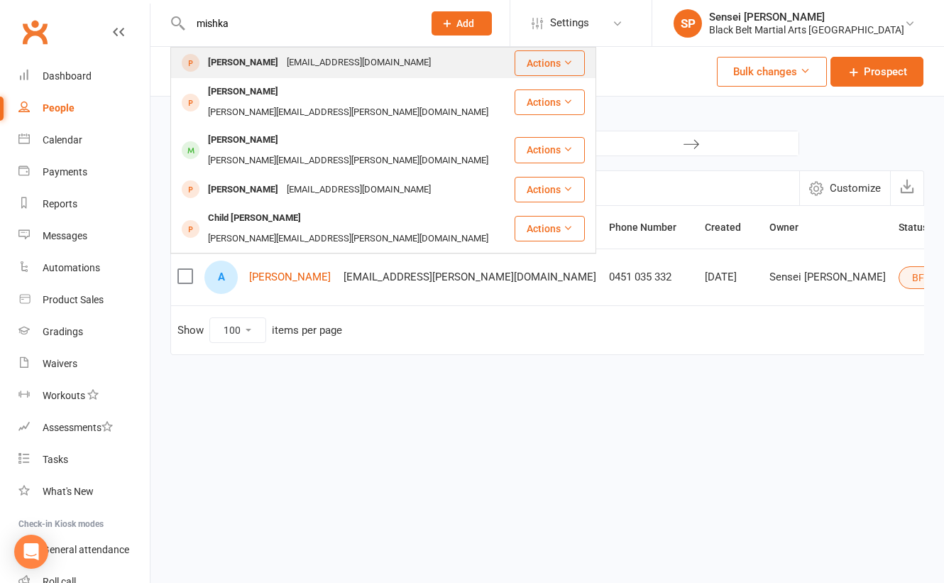
type input "mishka"
click at [221, 60] on div "[PERSON_NAME]" at bounding box center [243, 63] width 79 height 21
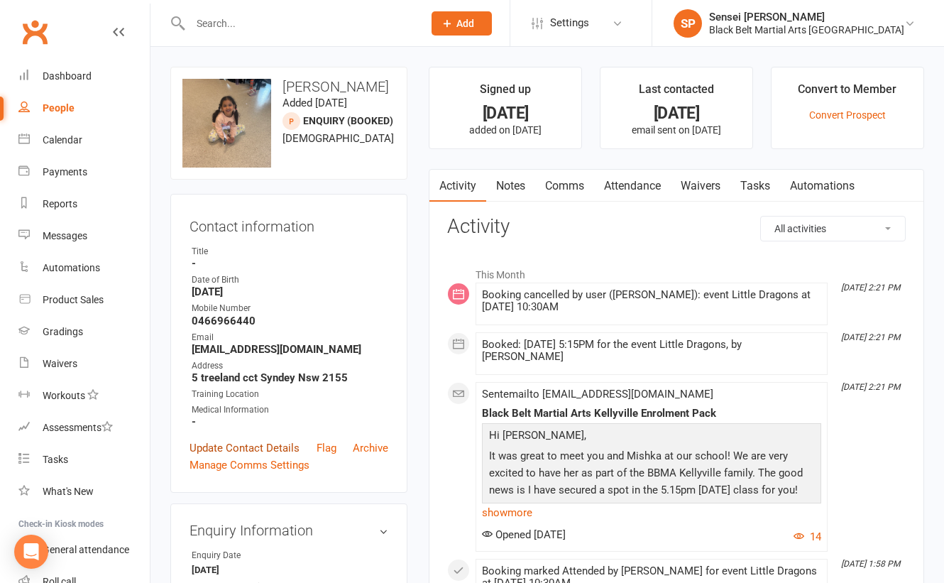
click at [219, 443] on link "Update Contact Details" at bounding box center [244, 447] width 110 height 17
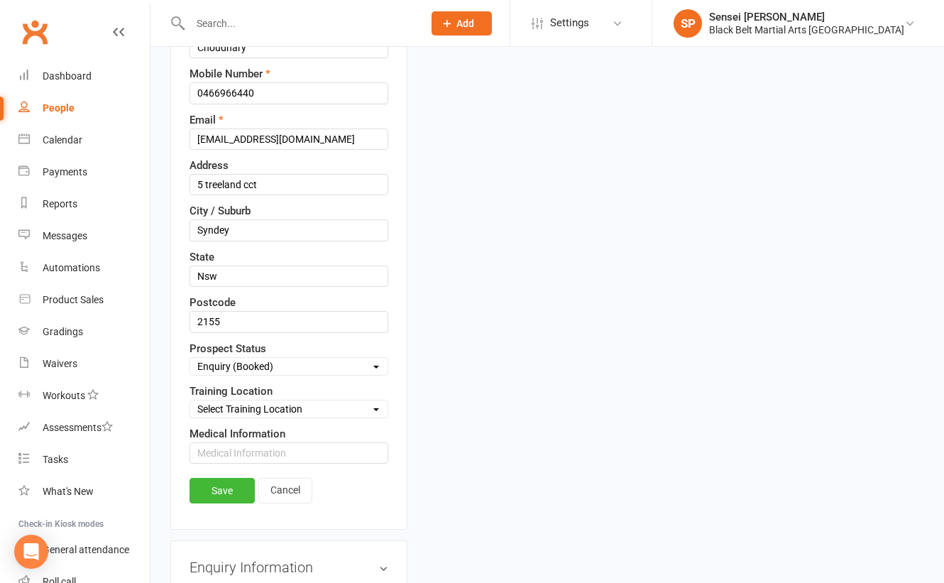
scroll to position [356, 0]
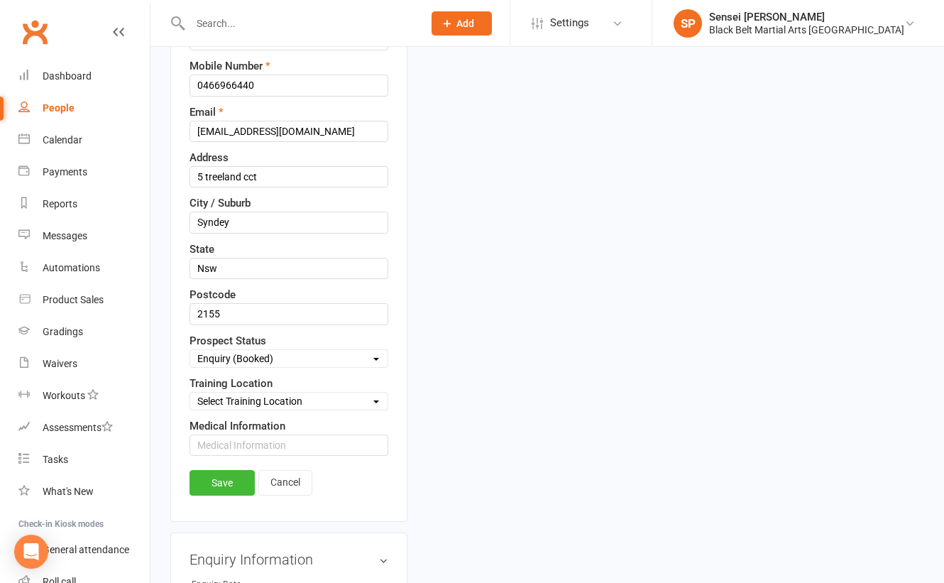
click at [281, 351] on select "Select Enquiry (Booked) Enquiry (Not Booked) DNS Pending BFU (Follow Up) No Sal…" at bounding box center [288, 359] width 197 height 16
select select "Pending"
click at [213, 472] on link "Save" at bounding box center [221, 483] width 65 height 26
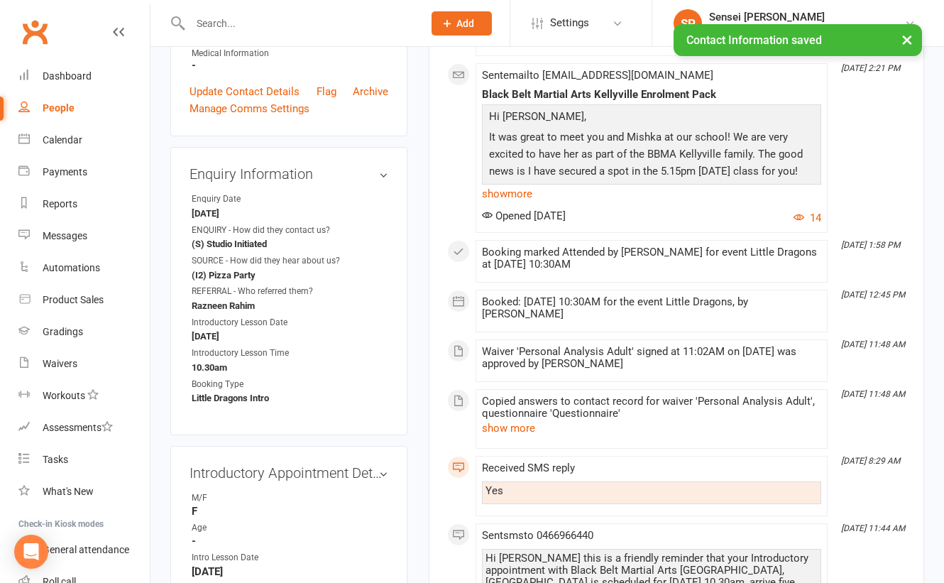
click at [415, 201] on div "upload photo change photo [PERSON_NAME] Added [DATE] Pending prospect [DEMOGRAP…" at bounding box center [289, 458] width 258 height 1496
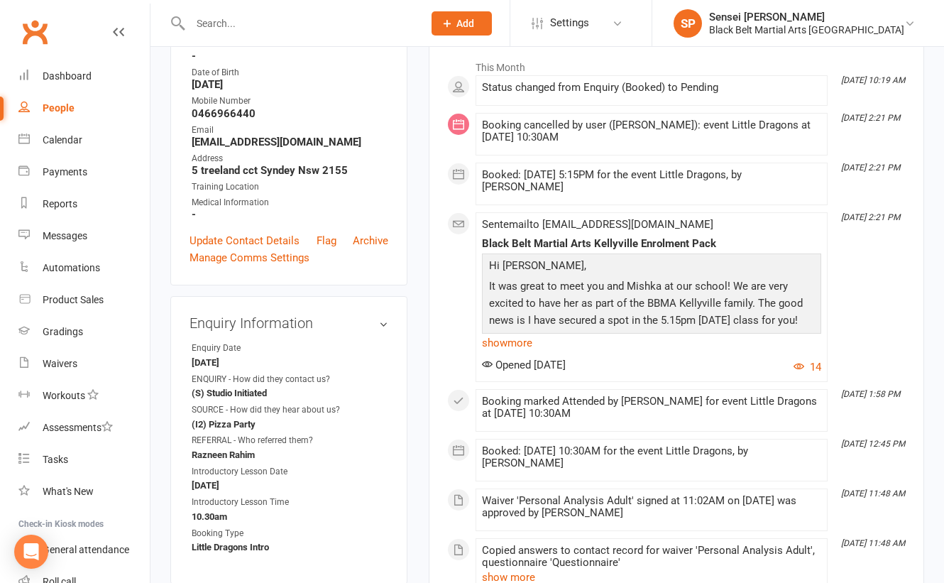
scroll to position [221, 0]
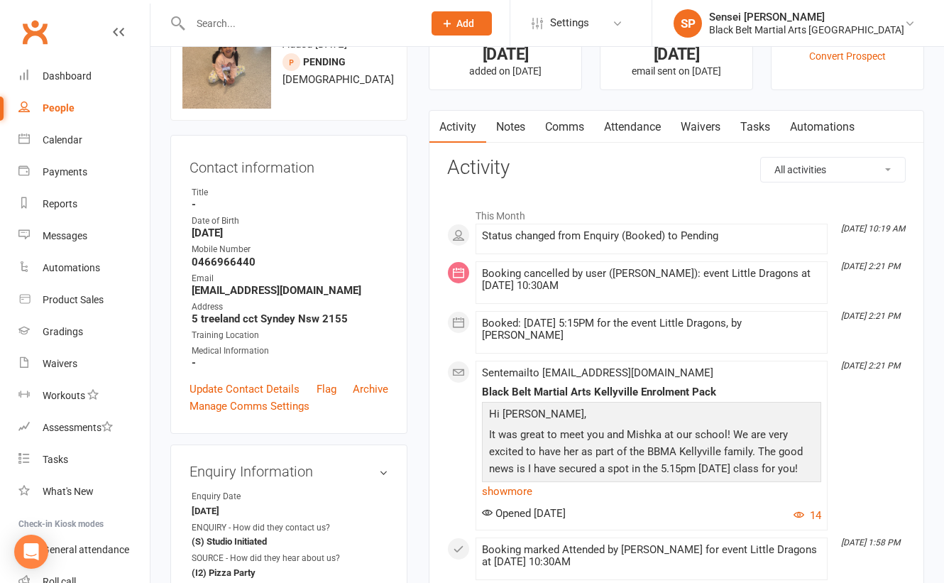
scroll to position [0, 0]
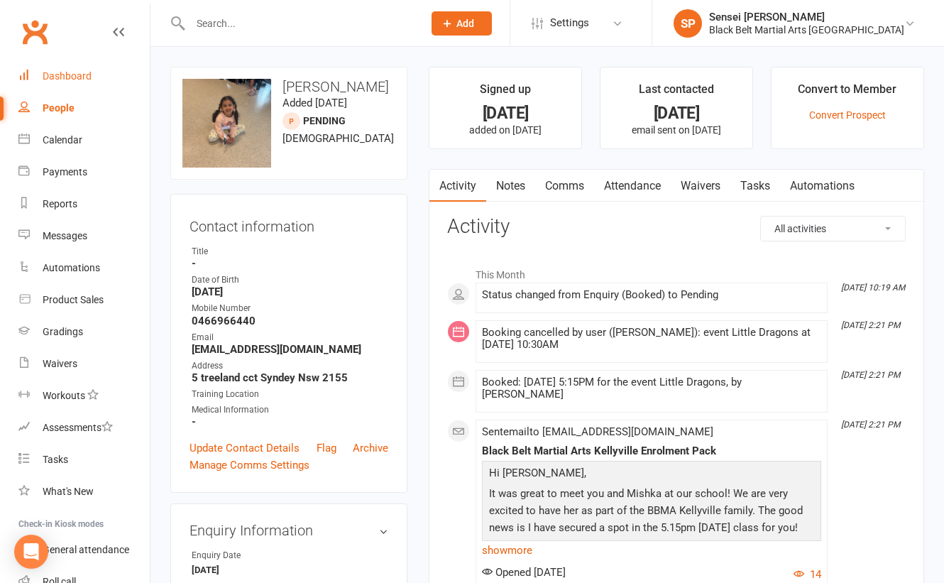
click at [63, 73] on div "Dashboard" at bounding box center [67, 75] width 49 height 11
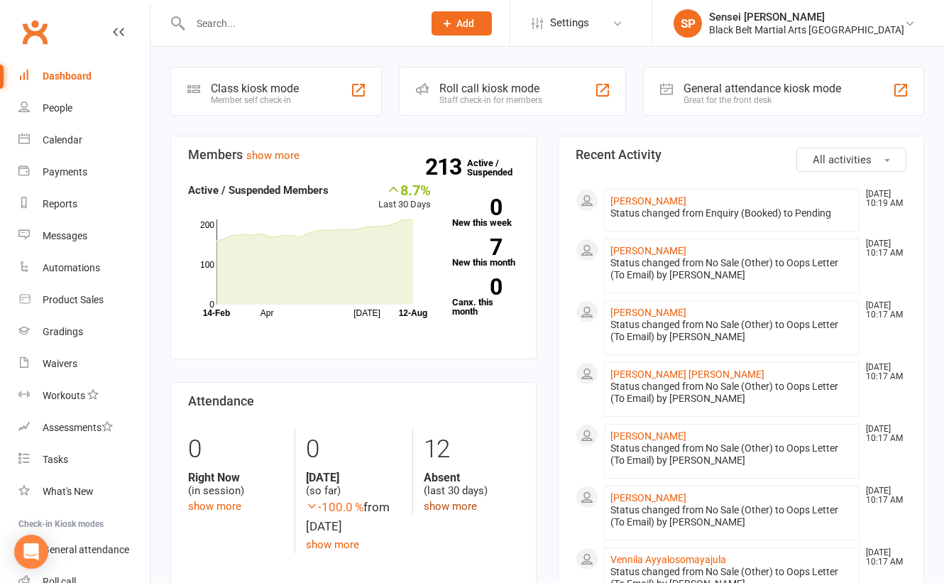
click at [450, 505] on link "show more" at bounding box center [450, 506] width 53 height 13
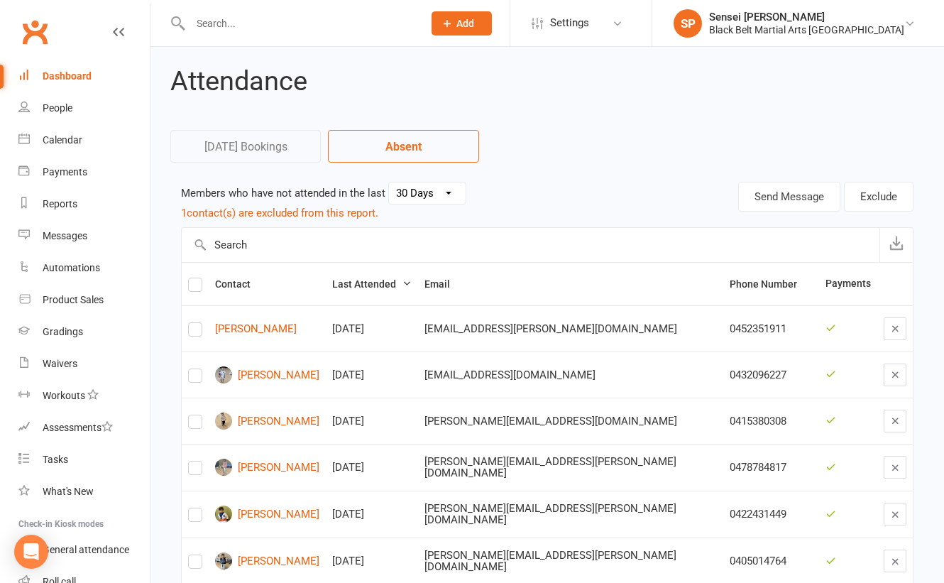
click at [76, 73] on div "Dashboard" at bounding box center [67, 75] width 49 height 11
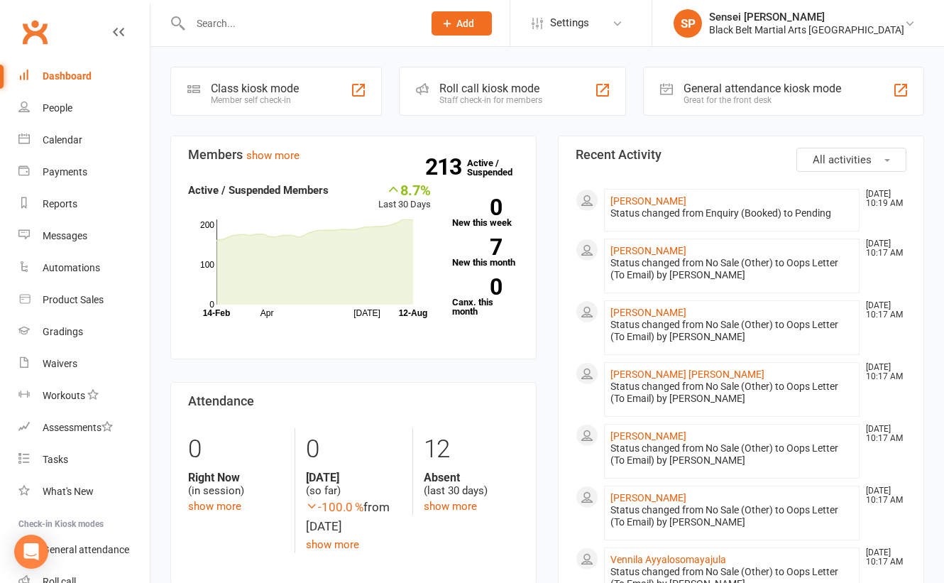
click at [834, 25] on div "Black Belt Martial Arts Kellyville" at bounding box center [806, 29] width 195 height 13
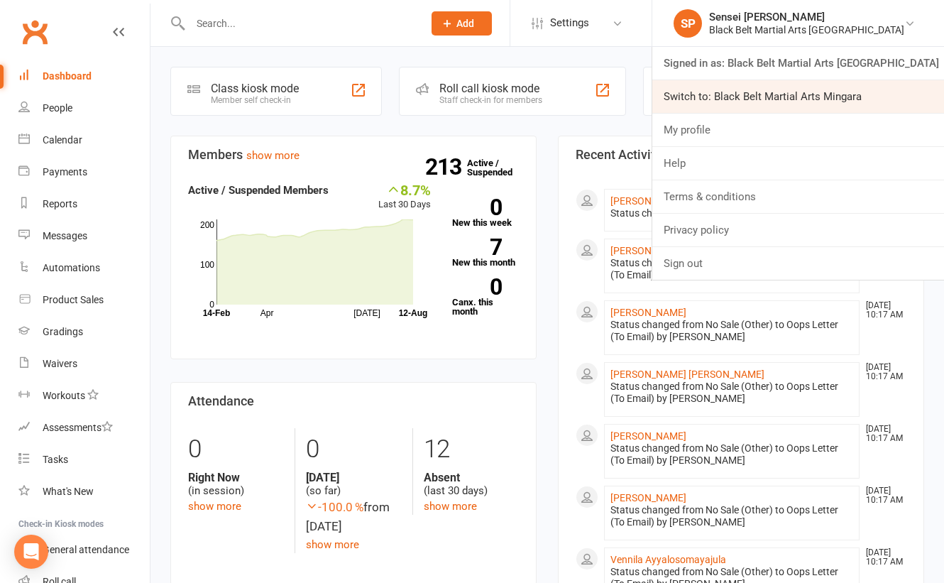
click at [810, 89] on link "Switch to: Black Belt Martial Arts Mingara" at bounding box center [798, 96] width 292 height 33
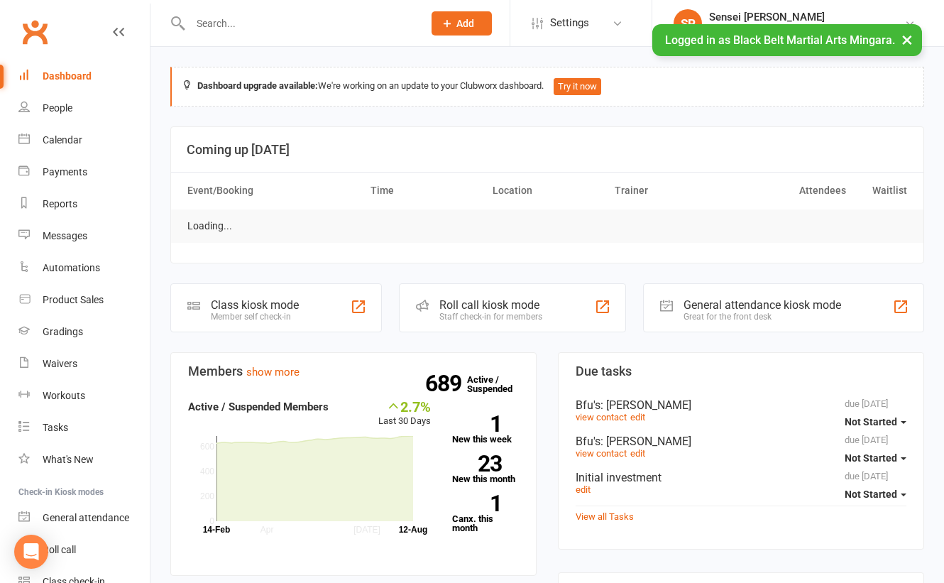
click at [318, 18] on input "text" at bounding box center [299, 23] width 227 height 20
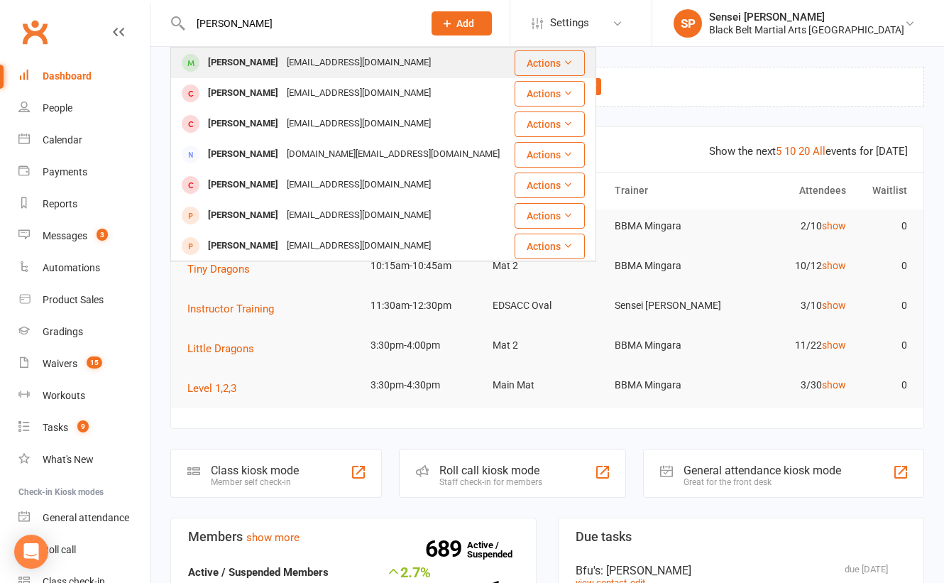
type input "[PERSON_NAME]"
click at [306, 60] on div "[EMAIL_ADDRESS][DOMAIN_NAME]" at bounding box center [358, 63] width 153 height 21
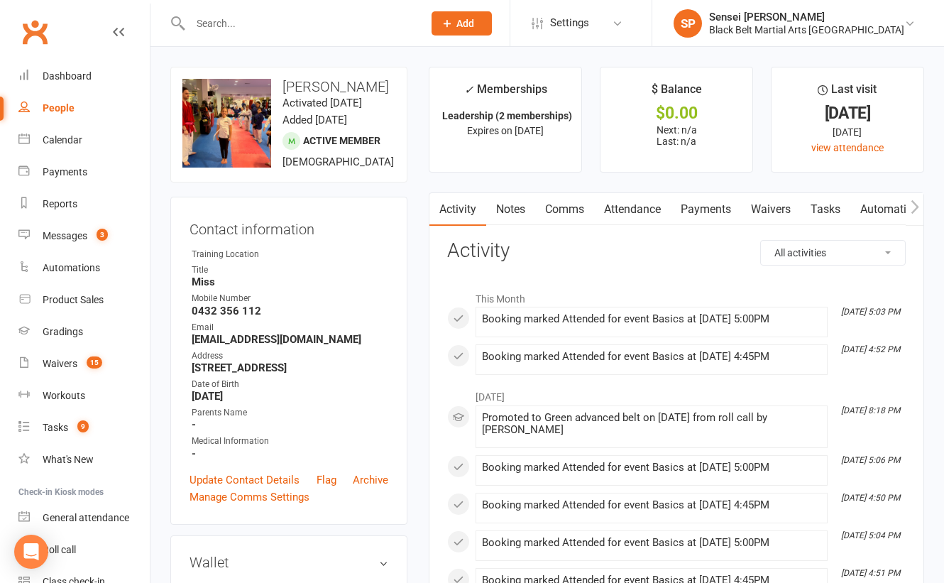
click at [715, 209] on link "Payments" at bounding box center [706, 209] width 70 height 33
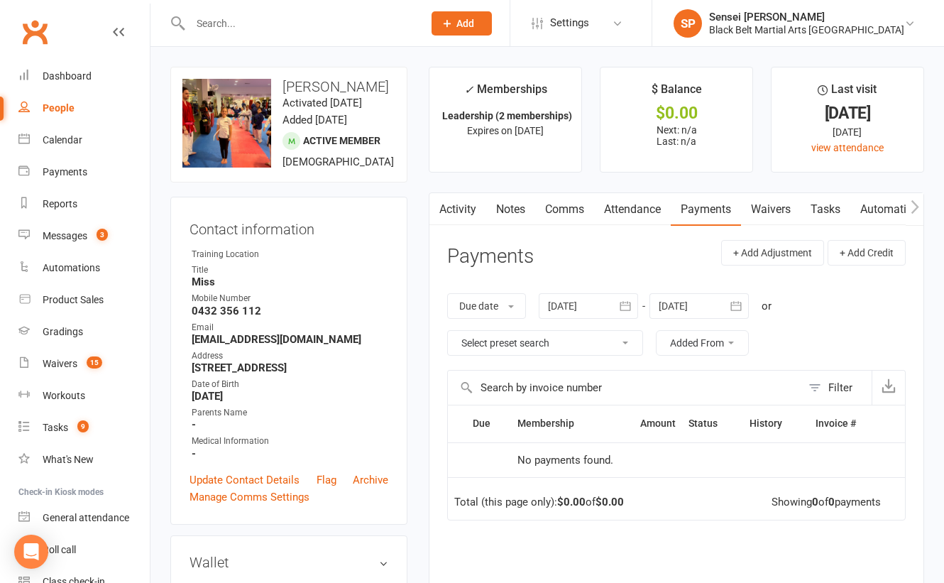
scroll to position [4, 0]
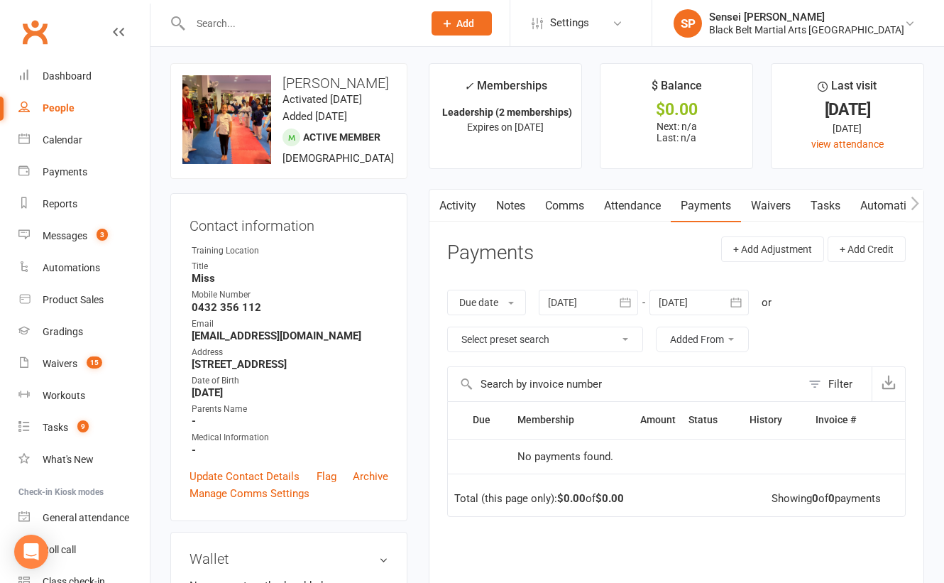
click at [627, 296] on icon "button" at bounding box center [625, 302] width 14 height 14
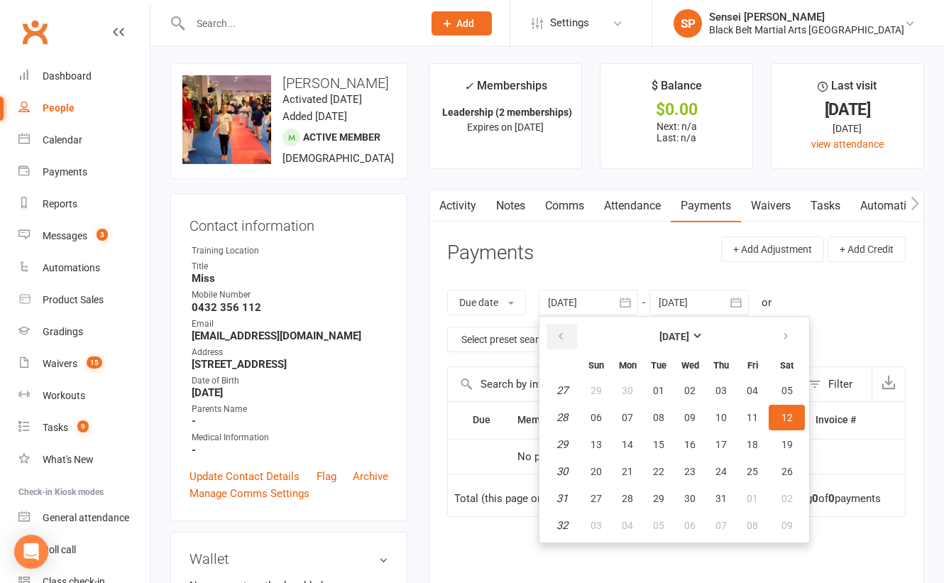
click at [565, 336] on icon "button" at bounding box center [561, 336] width 10 height 11
click at [597, 392] on span "01" at bounding box center [595, 390] width 11 height 11
type input "[DATE]"
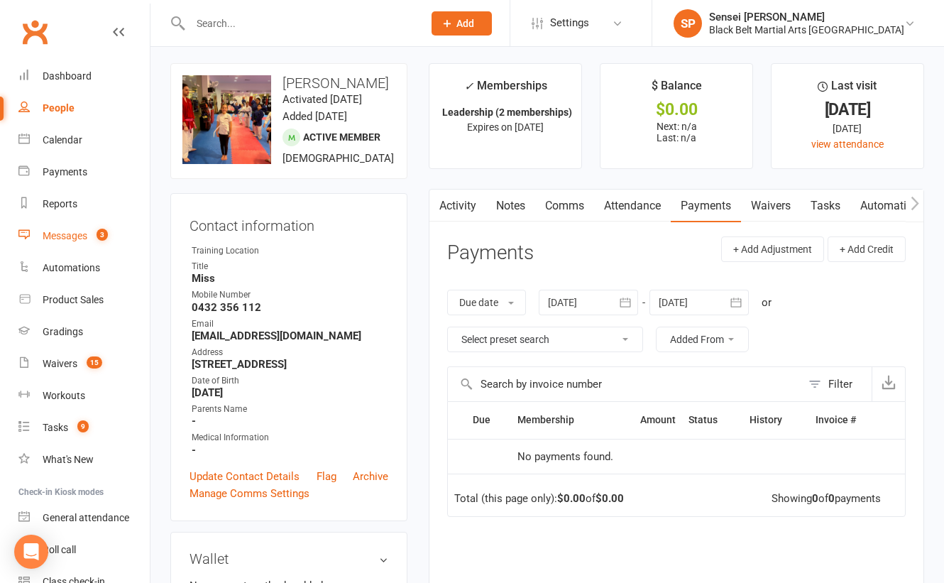
click at [57, 230] on div "Messages" at bounding box center [65, 235] width 45 height 11
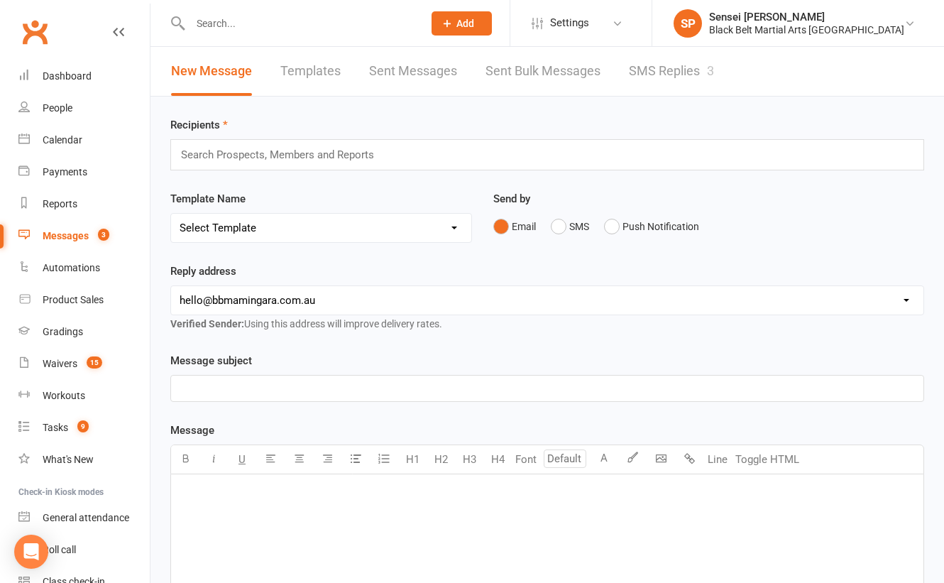
click at [675, 67] on link "SMS Replies 3" at bounding box center [671, 71] width 85 height 49
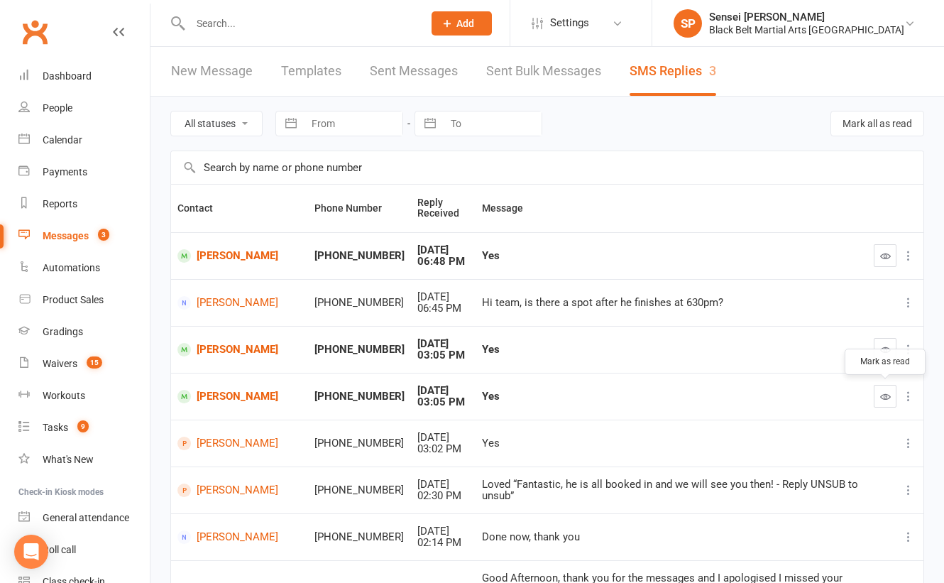
click at [883, 392] on icon "button" at bounding box center [885, 396] width 11 height 11
click at [881, 344] on icon "button" at bounding box center [885, 349] width 11 height 11
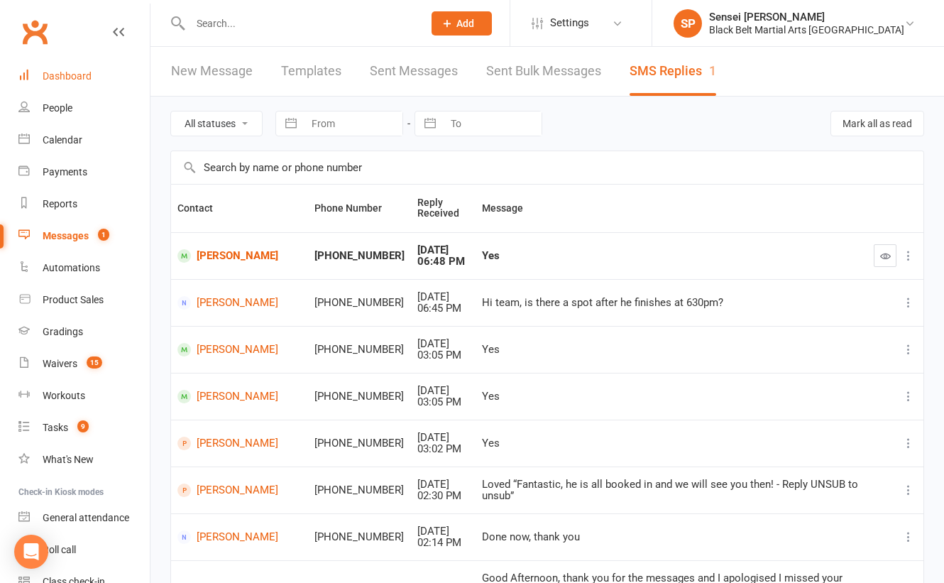
click at [70, 73] on div "Dashboard" at bounding box center [67, 75] width 49 height 11
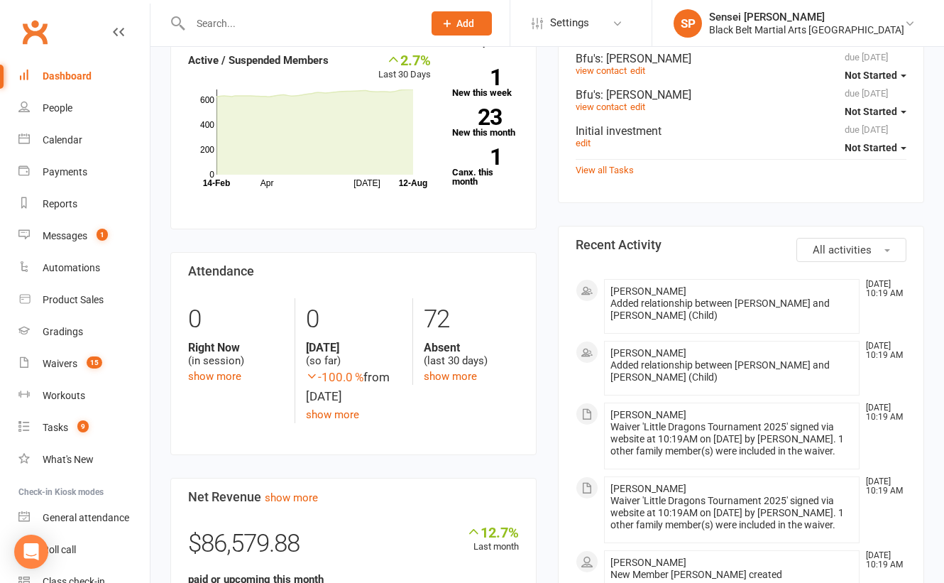
scroll to position [546, 0]
